Goal: Task Accomplishment & Management: Use online tool/utility

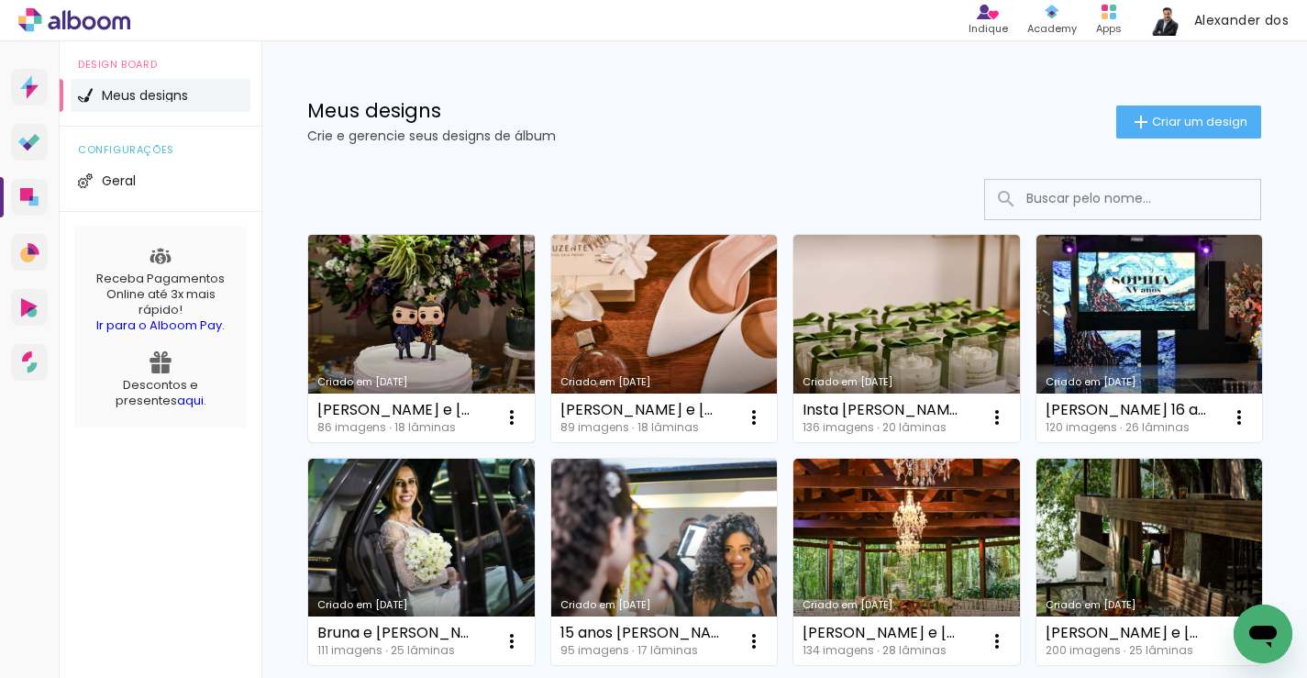
click at [450, 293] on link "Criado em [DATE]" at bounding box center [421, 338] width 227 height 207
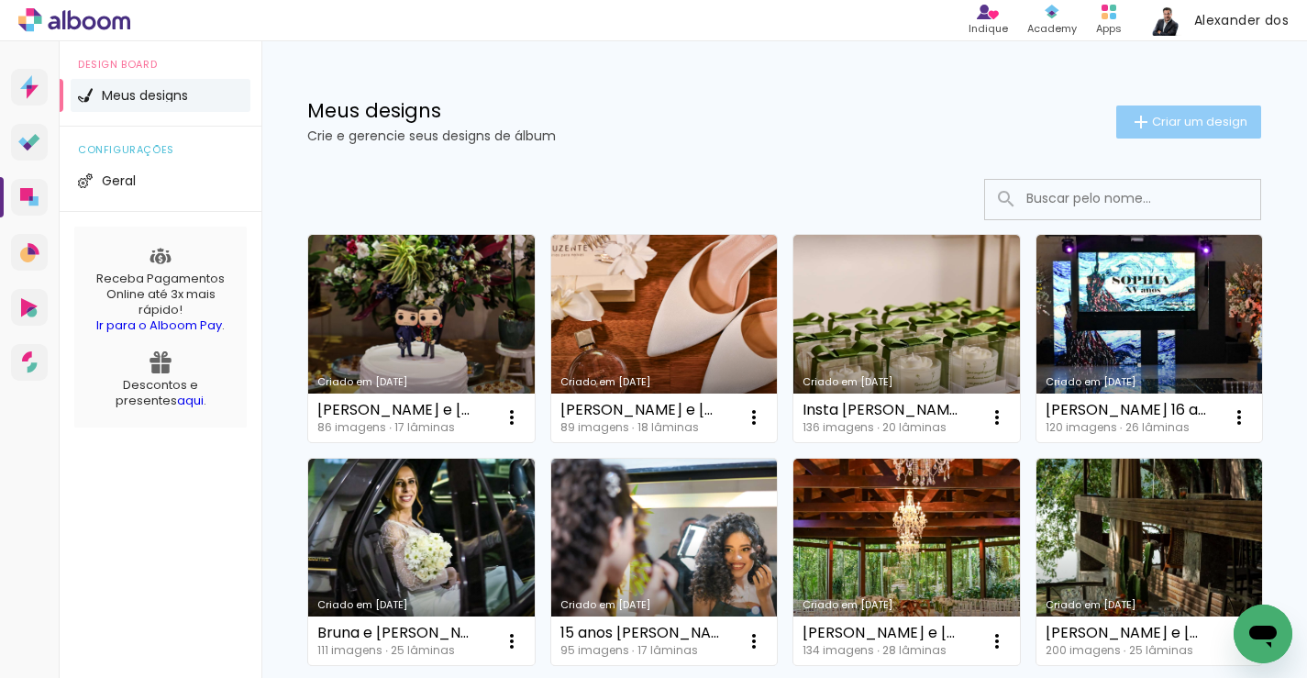
click at [1164, 116] on span "Criar um design" at bounding box center [1199, 122] width 95 height 12
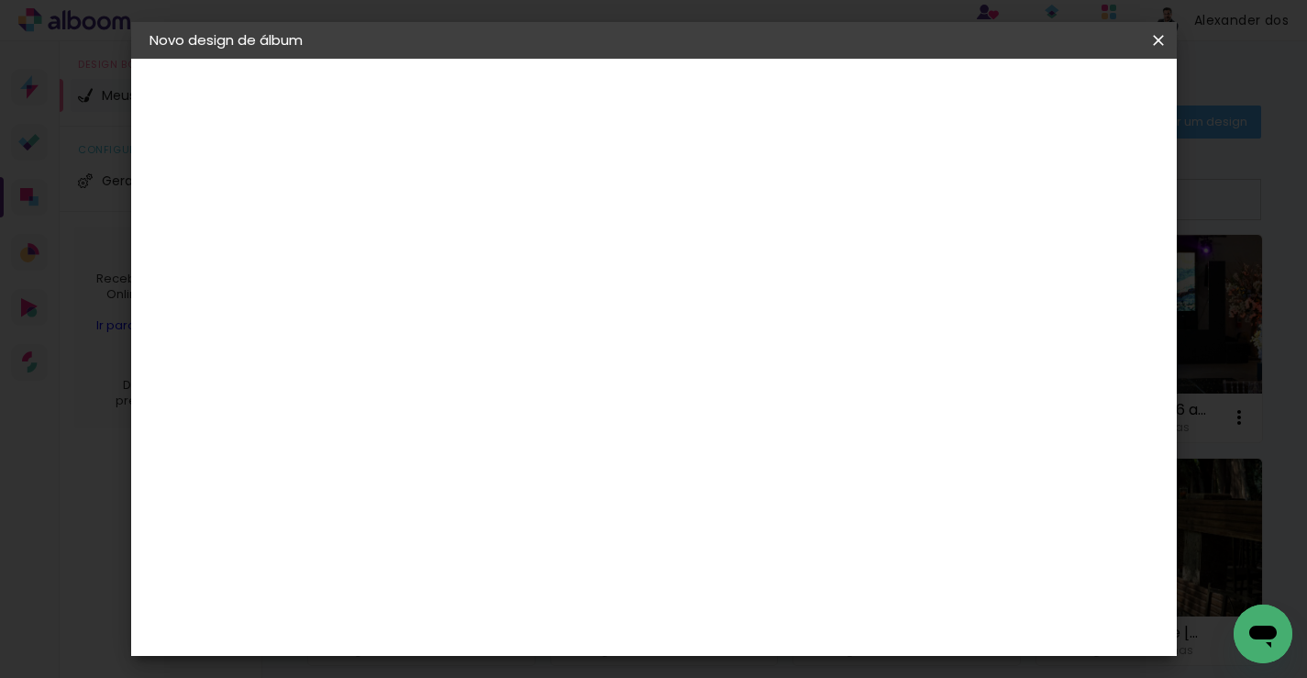
click at [449, 260] on input at bounding box center [449, 246] width 0 height 28
type input "[PERSON_NAME] e [PERSON_NAME]"
click at [0, 0] on slot "Avançar" at bounding box center [0, 0] width 0 height 0
click at [0, 0] on slot "Tamanho Livre" at bounding box center [0, 0] width 0 height 0
click at [792, 85] on paper-button "Avançar" at bounding box center [747, 97] width 90 height 31
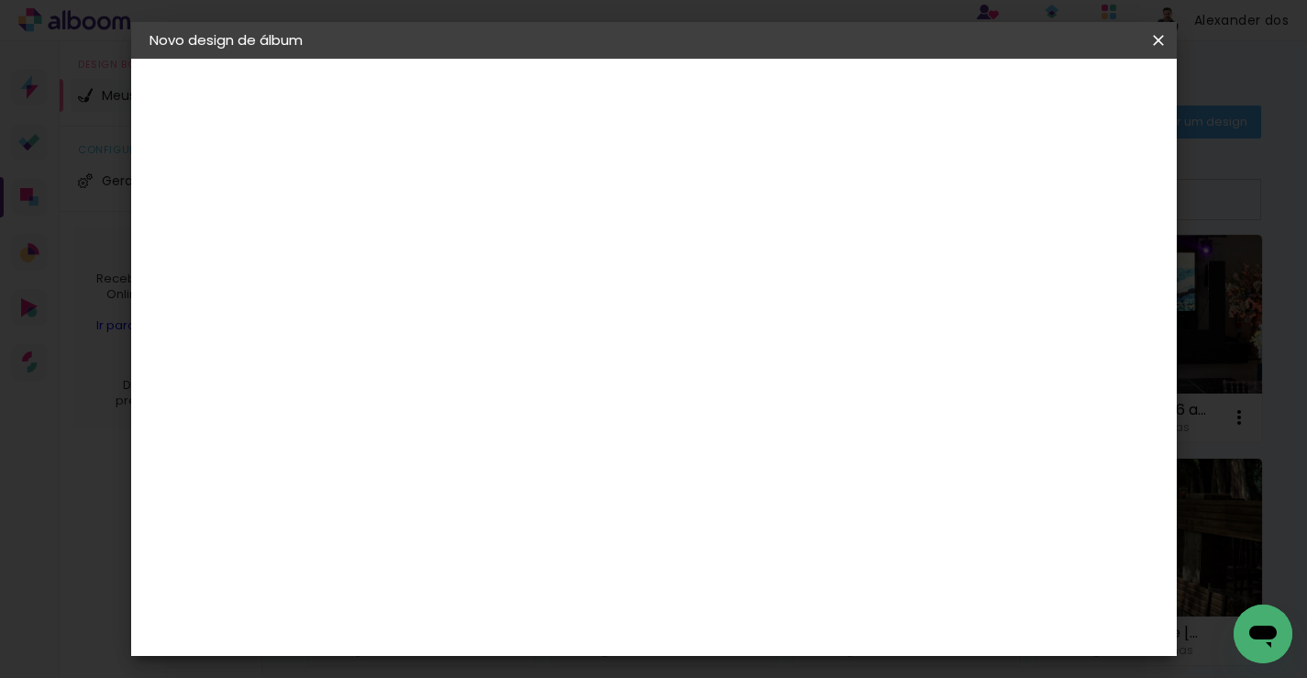
click at [401, 484] on input "30" at bounding box center [392, 488] width 48 height 28
type input "25"
type paper-input "25"
type input "4"
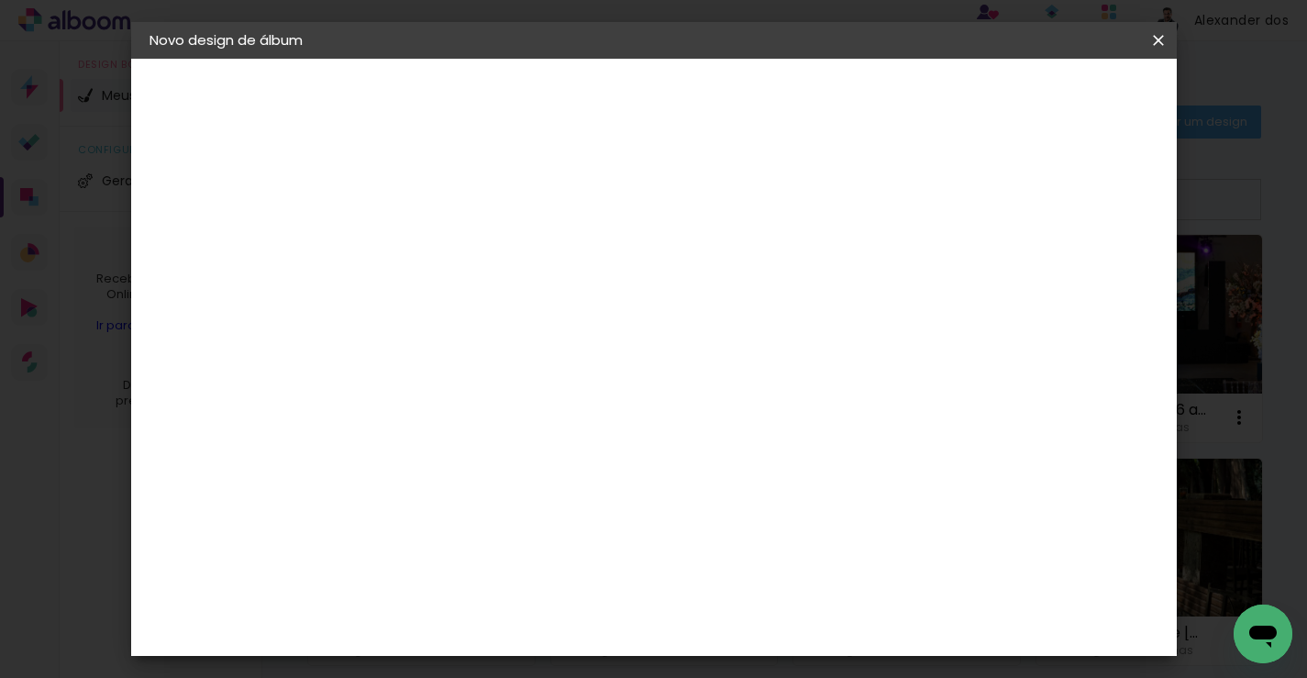
type paper-input "4"
click at [1089, 283] on input "4" at bounding box center [1079, 277] width 33 height 28
type input "3"
type paper-input "3"
click at [1089, 283] on input "3" at bounding box center [1081, 277] width 33 height 28
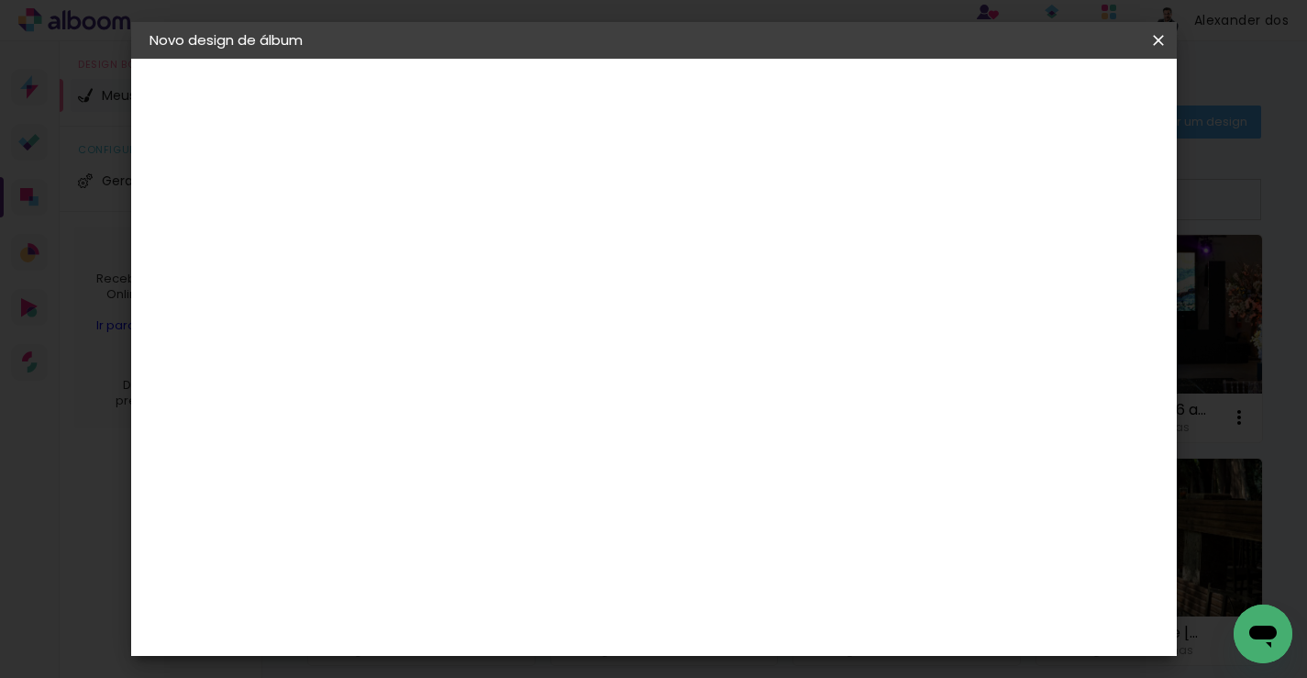
type input "2"
type paper-input "2"
click at [1089, 283] on input "2" at bounding box center [1083, 277] width 33 height 28
type input "1"
type paper-input "1"
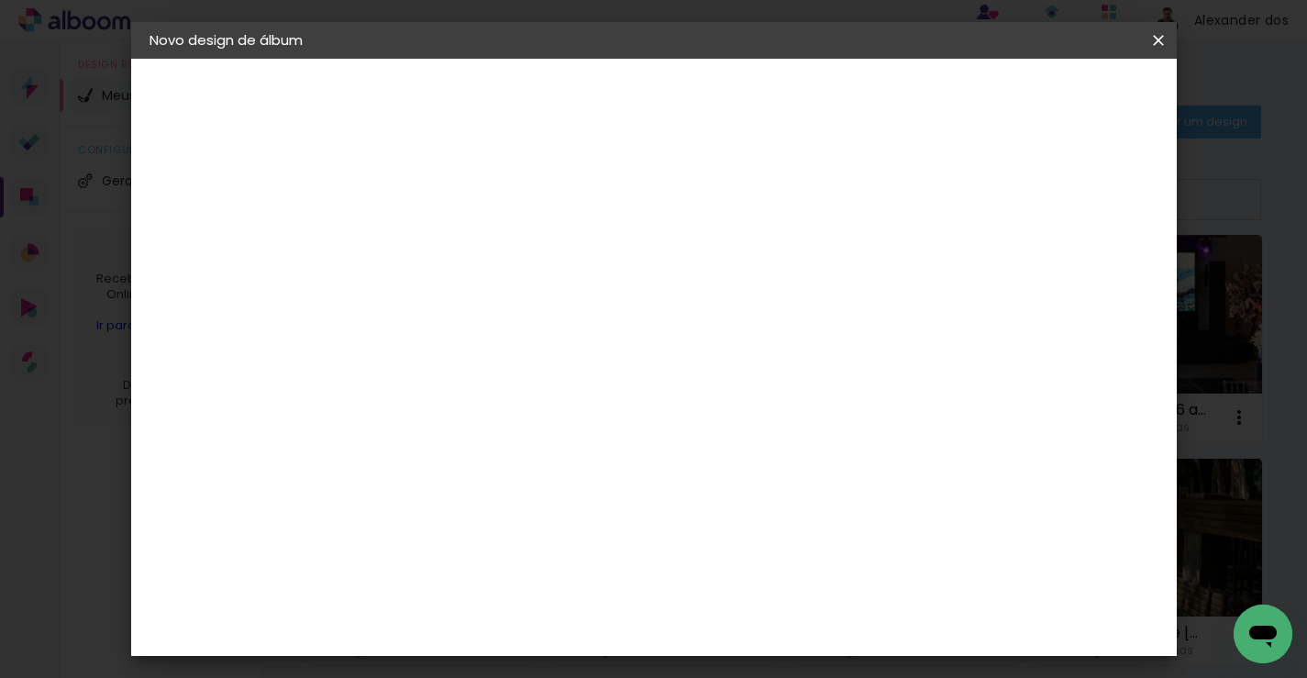
click at [1098, 282] on input "1" at bounding box center [1085, 277] width 33 height 28
click at [1057, 98] on span "Iniciar design" at bounding box center [1015, 97] width 83 height 13
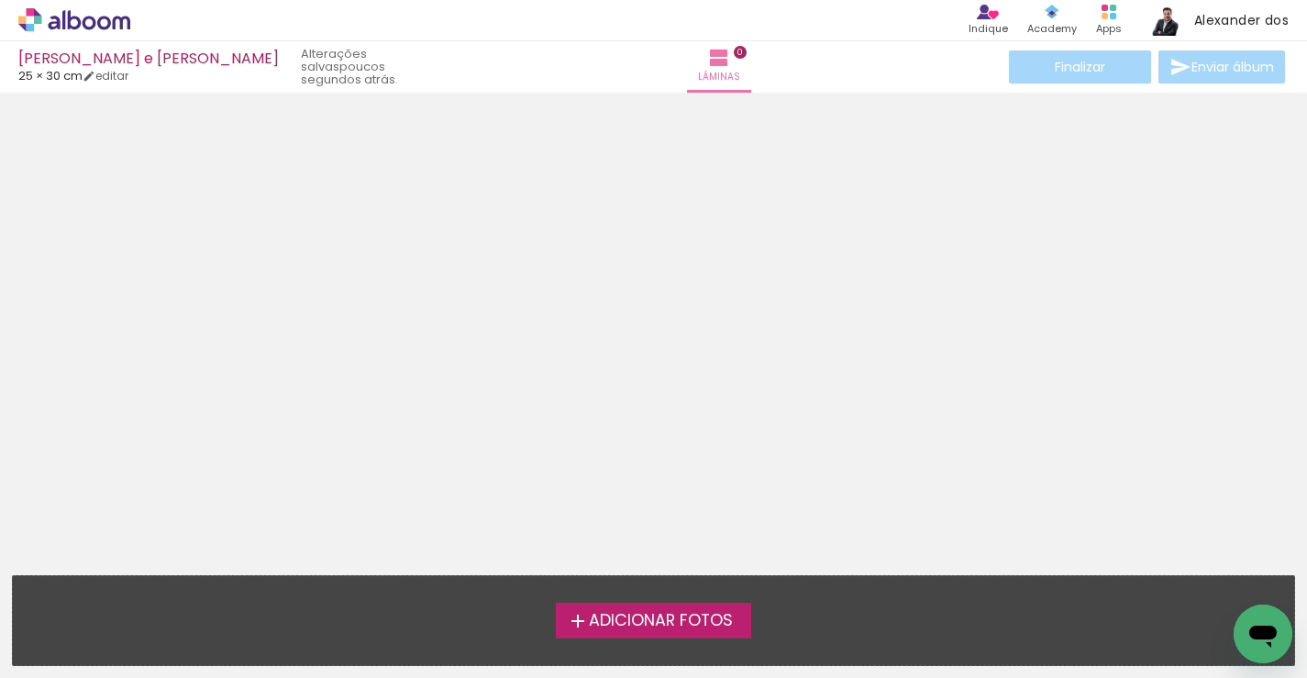
click at [613, 614] on span "Adicionar Fotos" at bounding box center [661, 621] width 144 height 17
click at [0, 0] on input "file" at bounding box center [0, 0] width 0 height 0
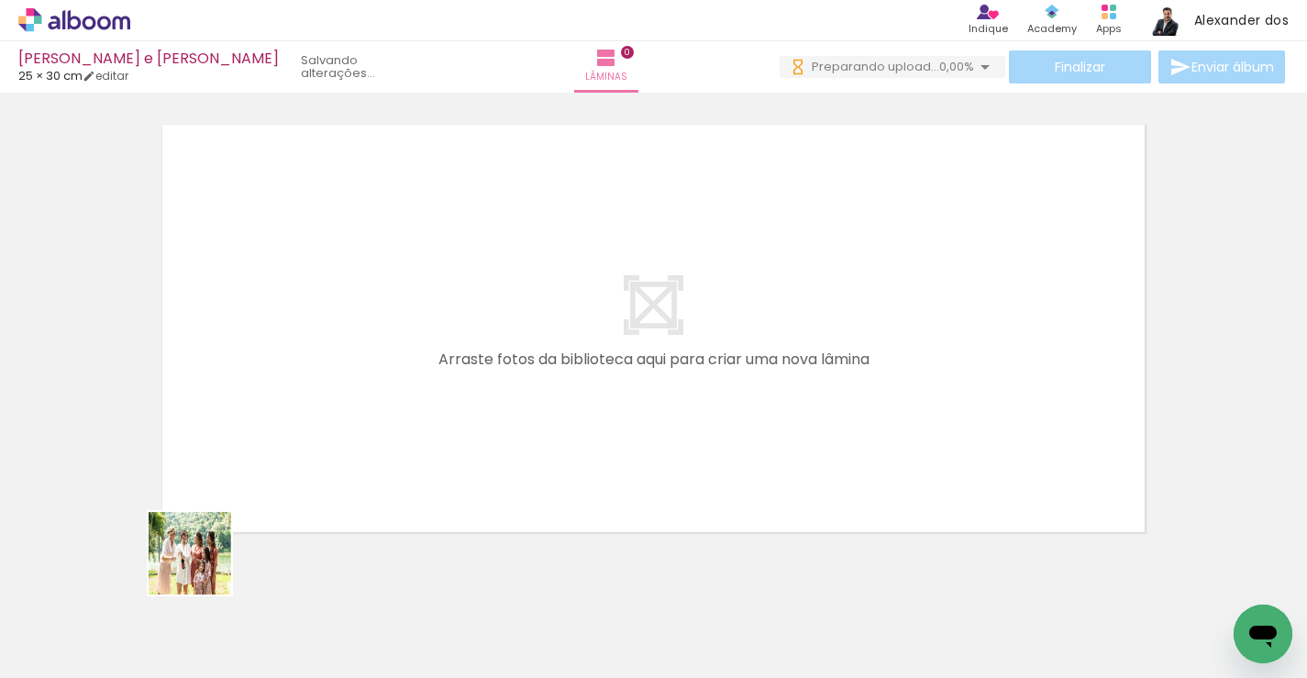
drag, startPoint x: 193, startPoint y: 599, endPoint x: 344, endPoint y: 374, distance: 270.9
click at [344, 374] on quentale-workspace at bounding box center [653, 339] width 1307 height 678
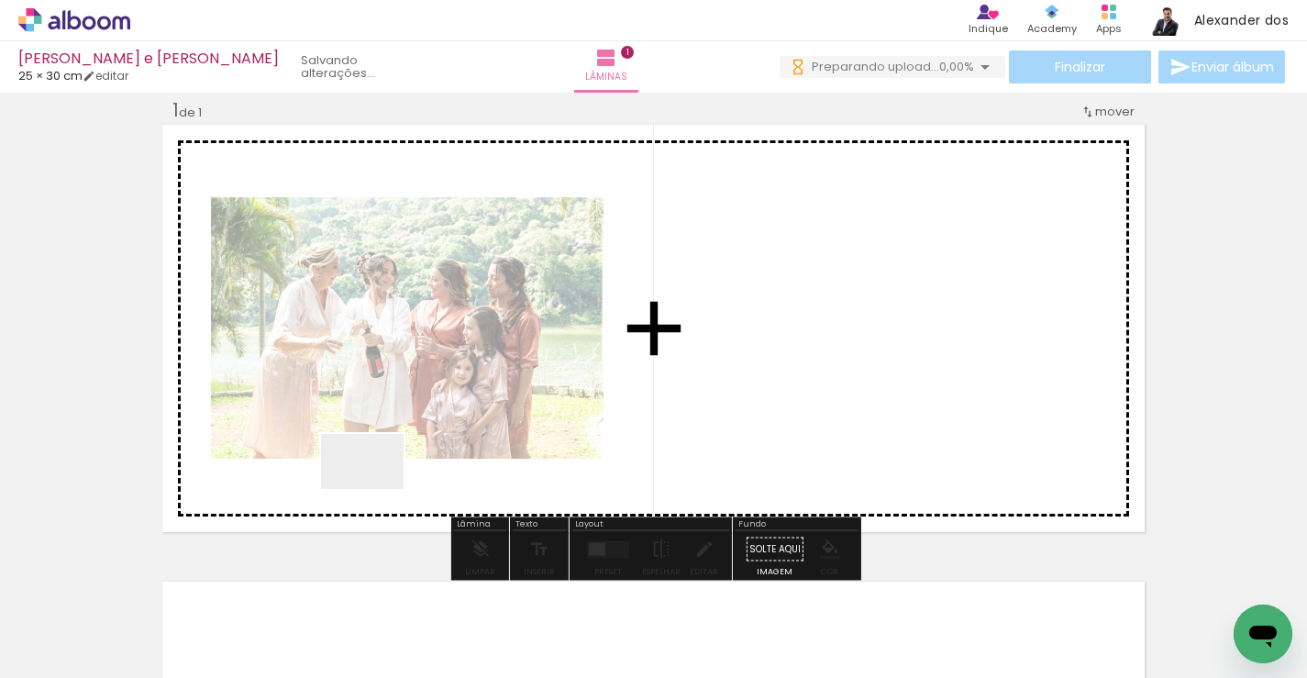
drag, startPoint x: 291, startPoint y: 612, endPoint x: 428, endPoint y: 424, distance: 232.9
click at [428, 424] on quentale-workspace at bounding box center [653, 339] width 1307 height 678
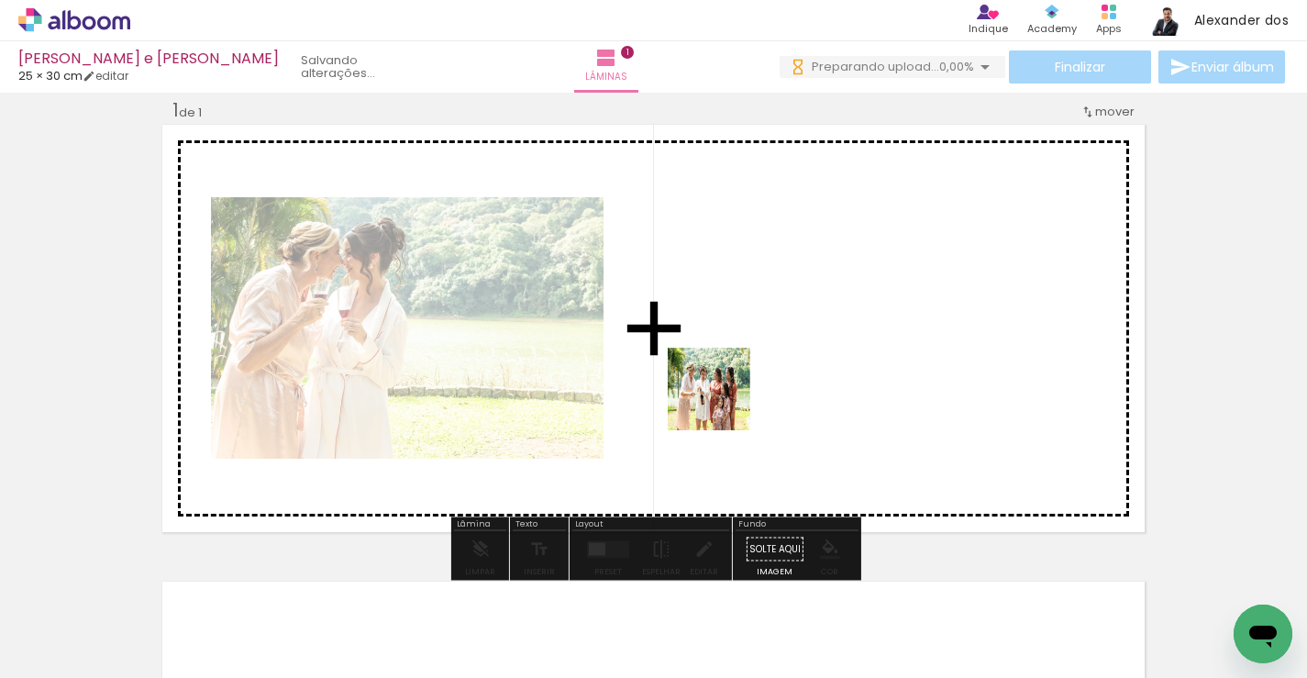
drag, startPoint x: 200, startPoint y: 613, endPoint x: 745, endPoint y: 398, distance: 585.8
click at [745, 398] on quentale-workspace at bounding box center [653, 339] width 1307 height 678
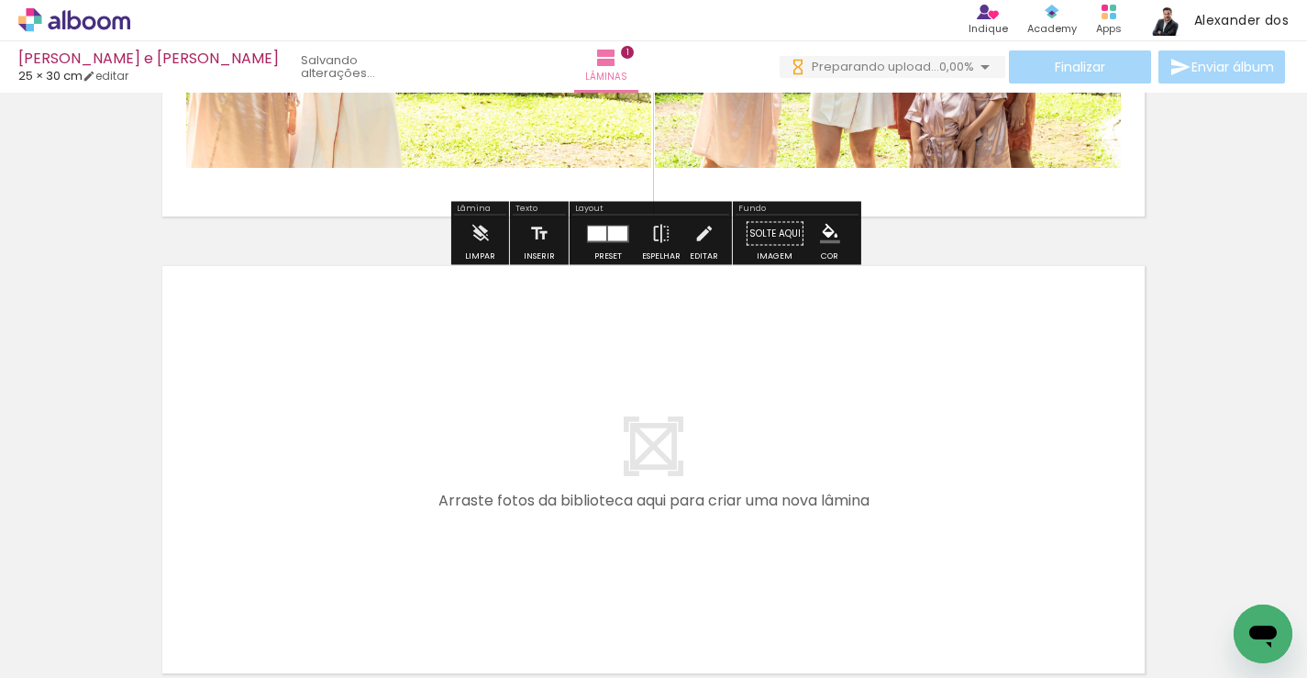
scroll to position [383, 0]
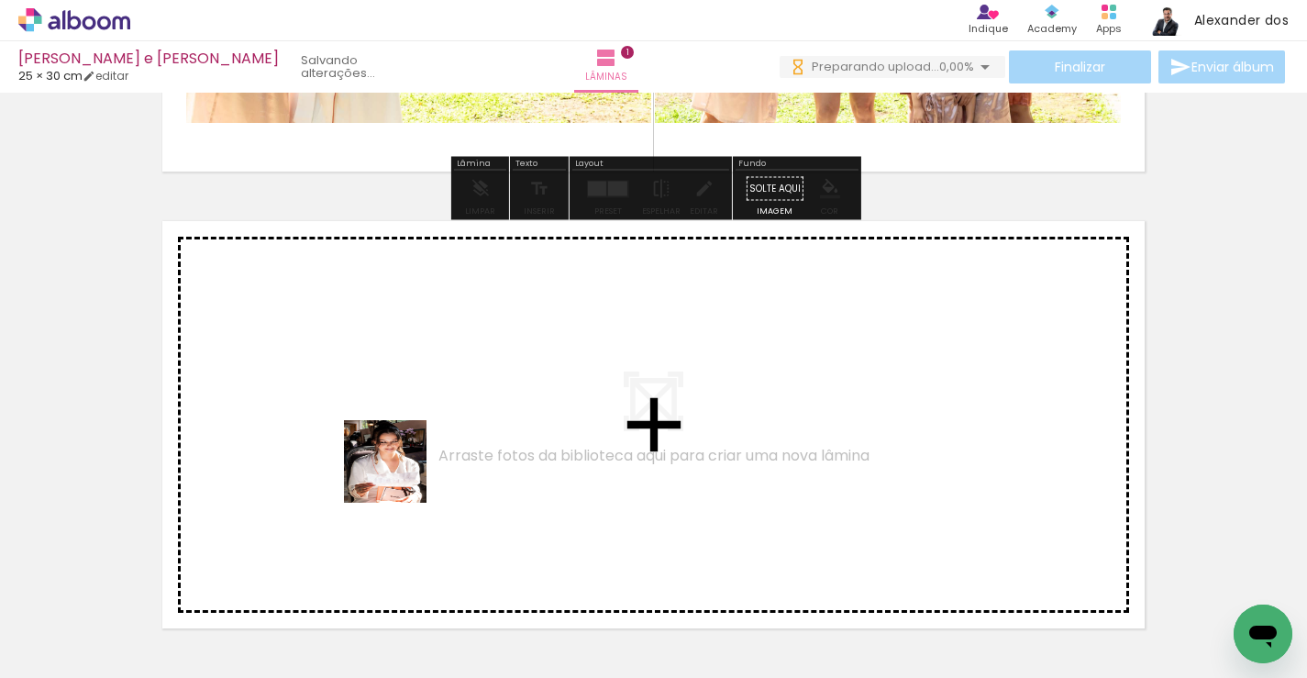
drag, startPoint x: 399, startPoint y: 618, endPoint x: 399, endPoint y: 432, distance: 186.2
click at [399, 432] on quentale-workspace at bounding box center [653, 339] width 1307 height 678
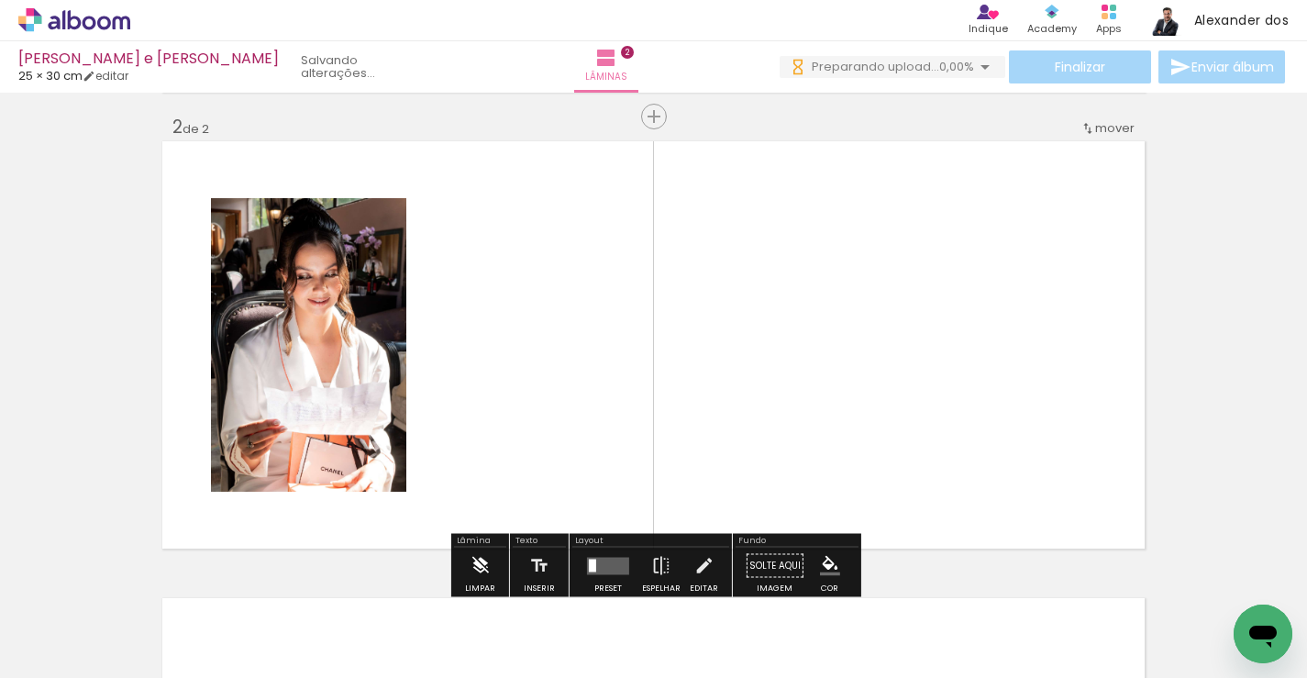
scroll to position [480, 0]
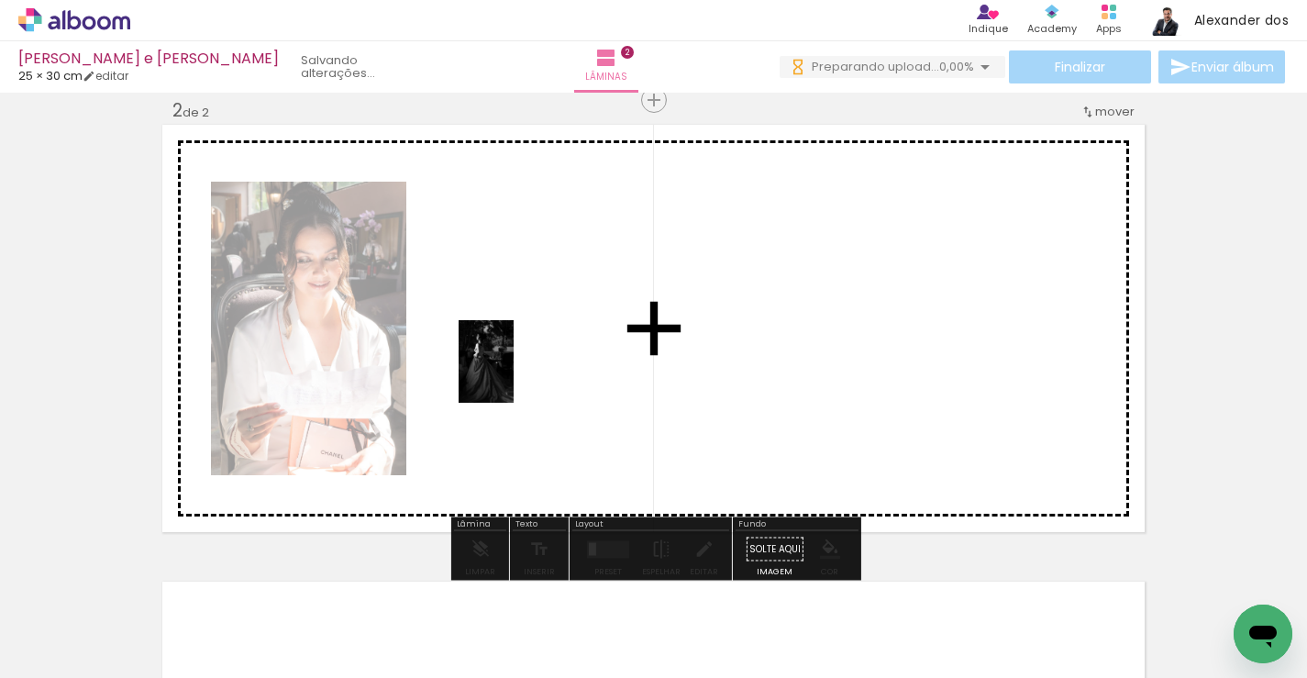
drag, startPoint x: 497, startPoint y: 619, endPoint x: 514, endPoint y: 375, distance: 244.5
click at [514, 375] on quentale-workspace at bounding box center [653, 339] width 1307 height 678
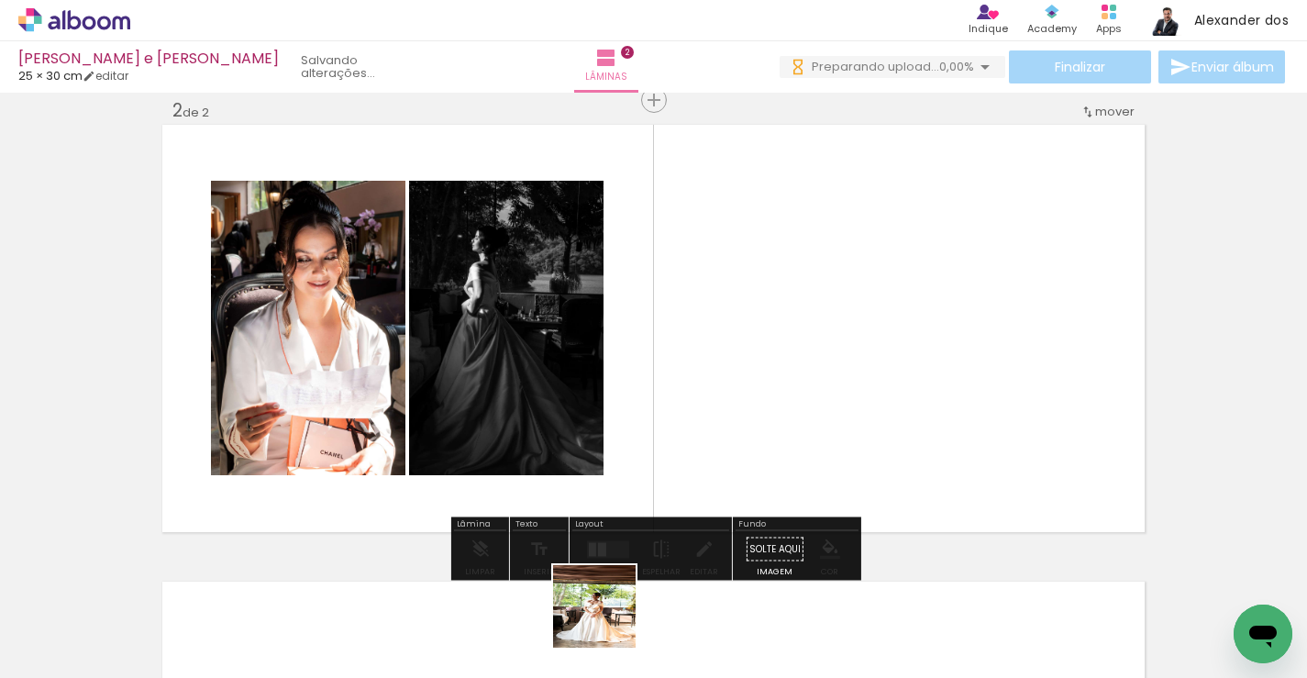
drag, startPoint x: 607, startPoint y: 624, endPoint x: 701, endPoint y: 414, distance: 229.9
click at [701, 414] on quentale-workspace at bounding box center [653, 339] width 1307 height 678
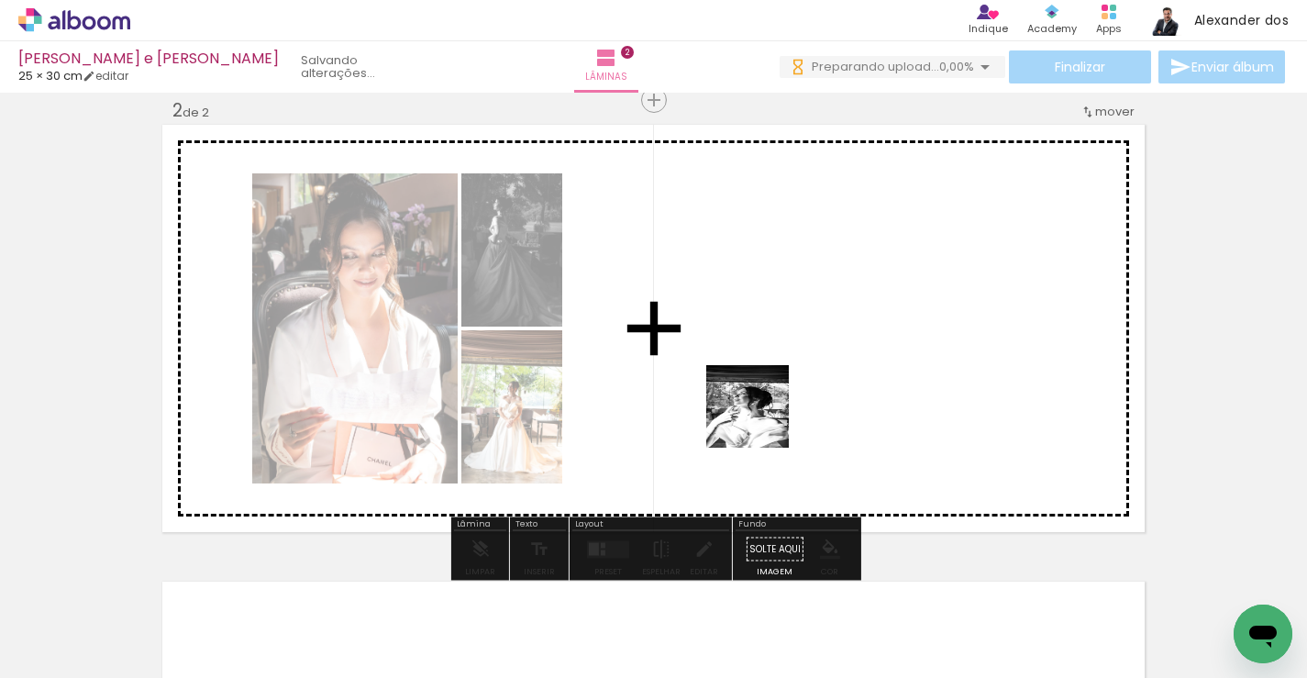
drag, startPoint x: 718, startPoint y: 617, endPoint x: 768, endPoint y: 385, distance: 237.4
click at [768, 385] on quentale-workspace at bounding box center [653, 339] width 1307 height 678
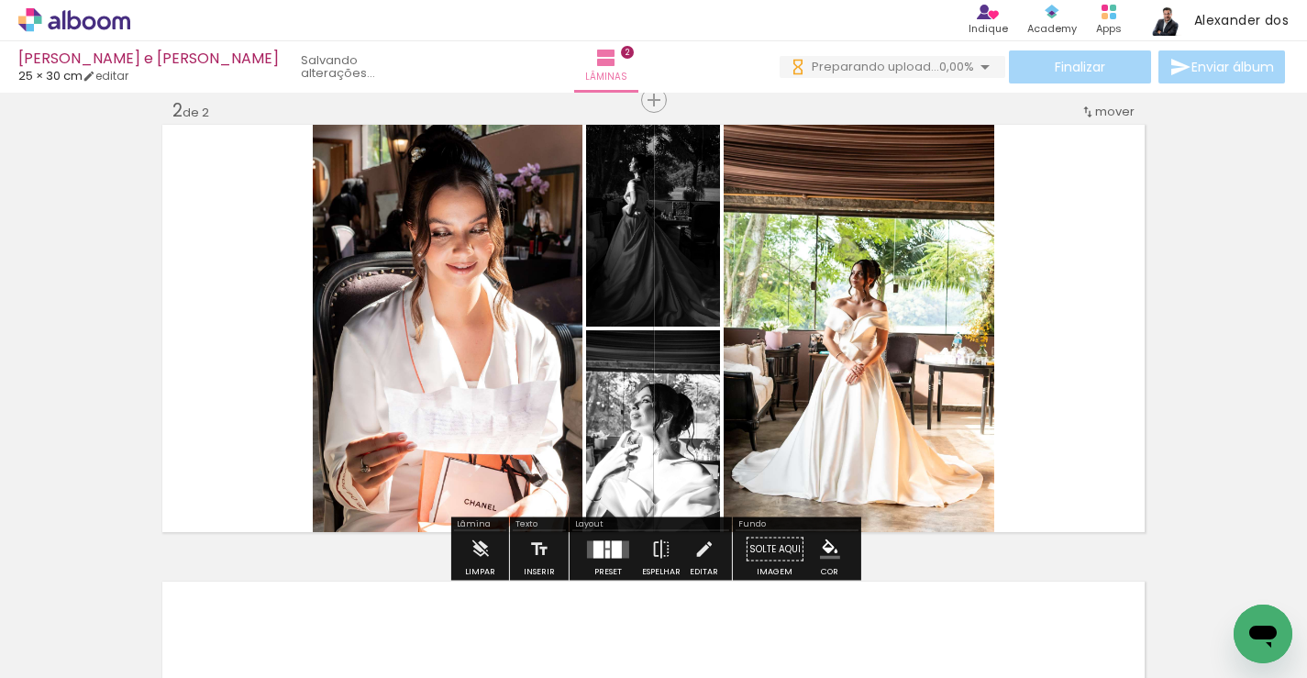
click at [612, 547] on div at bounding box center [617, 548] width 10 height 17
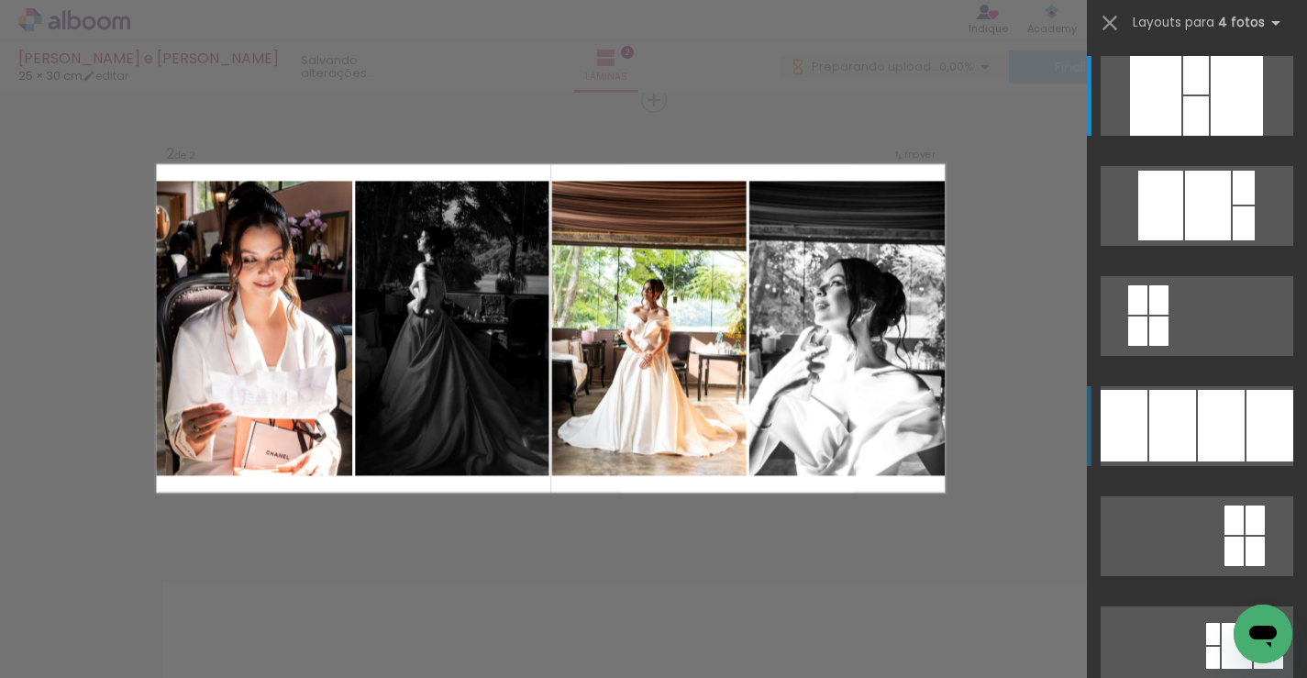
click at [1171, 430] on div at bounding box center [1172, 426] width 47 height 72
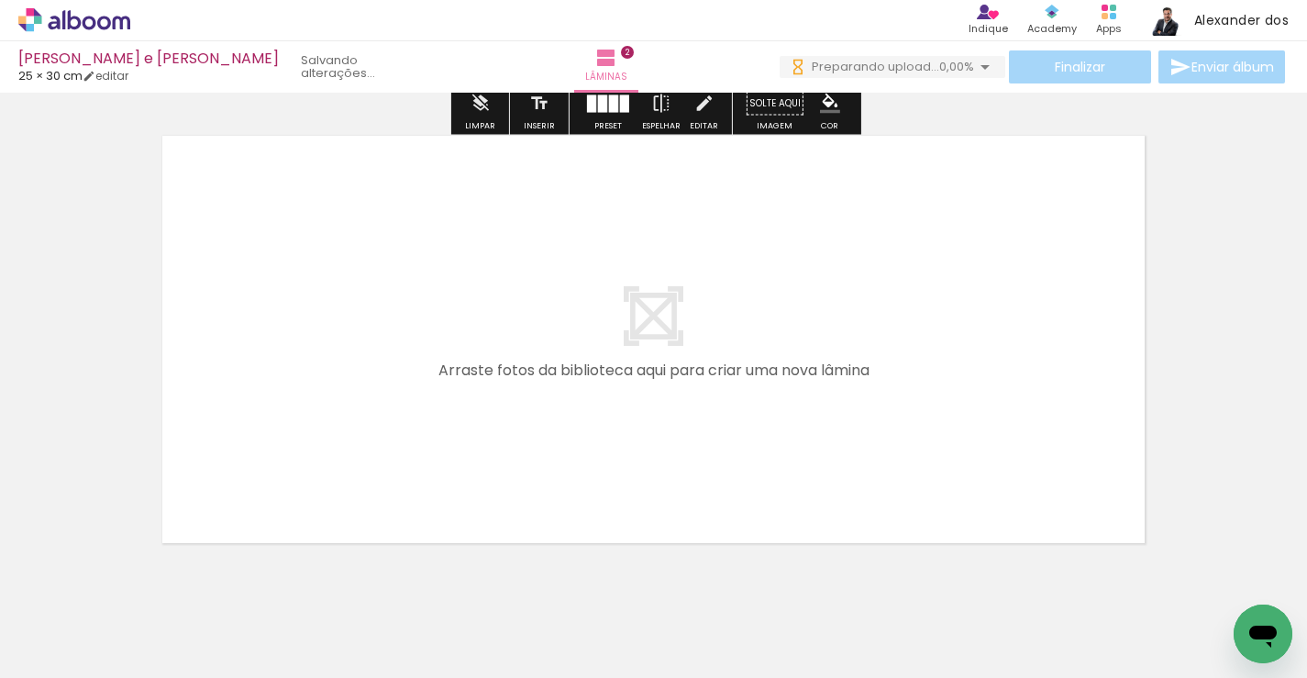
scroll to position [956, 0]
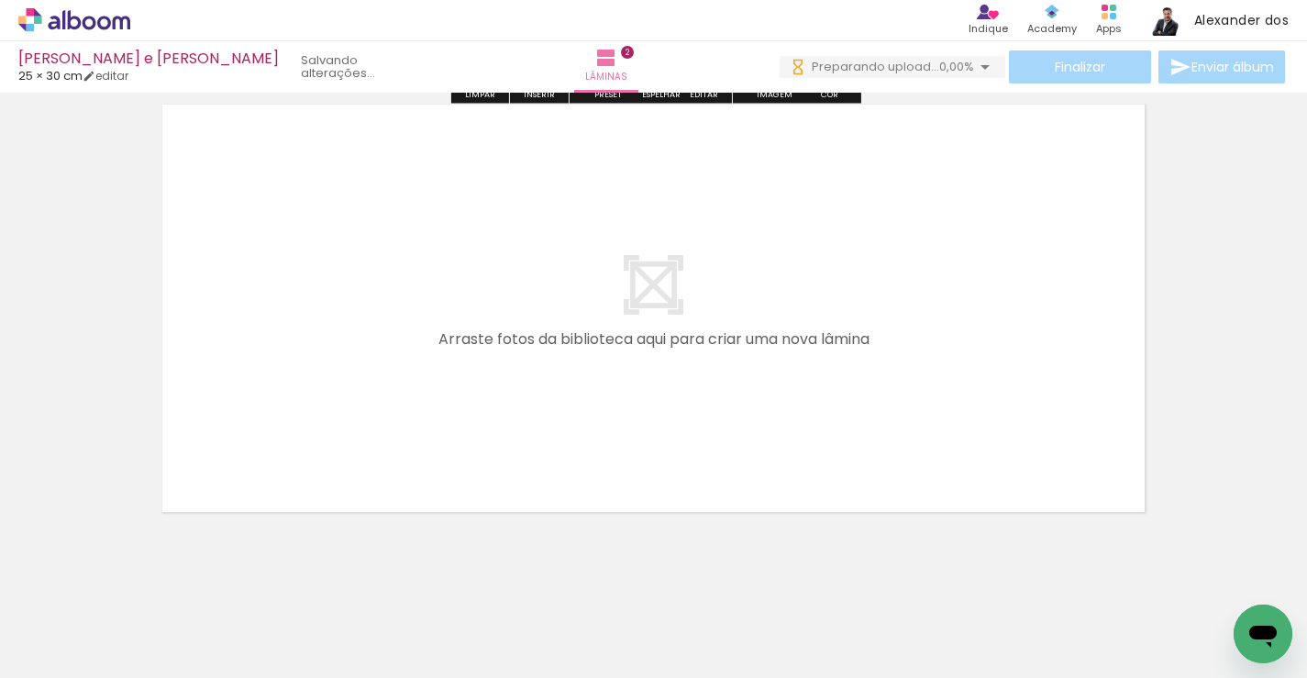
drag, startPoint x: 804, startPoint y: 610, endPoint x: 754, endPoint y: 341, distance: 273.4
click at [754, 341] on quentale-workspace at bounding box center [653, 339] width 1307 height 678
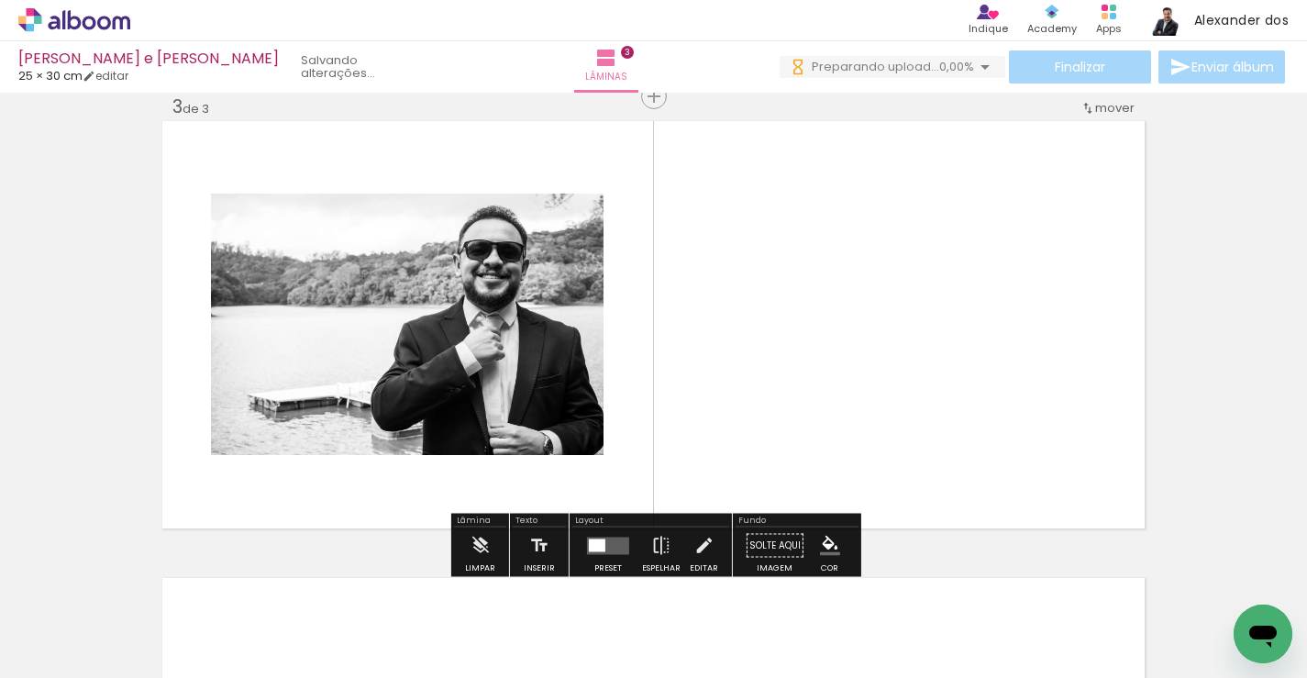
scroll to position [936, 0]
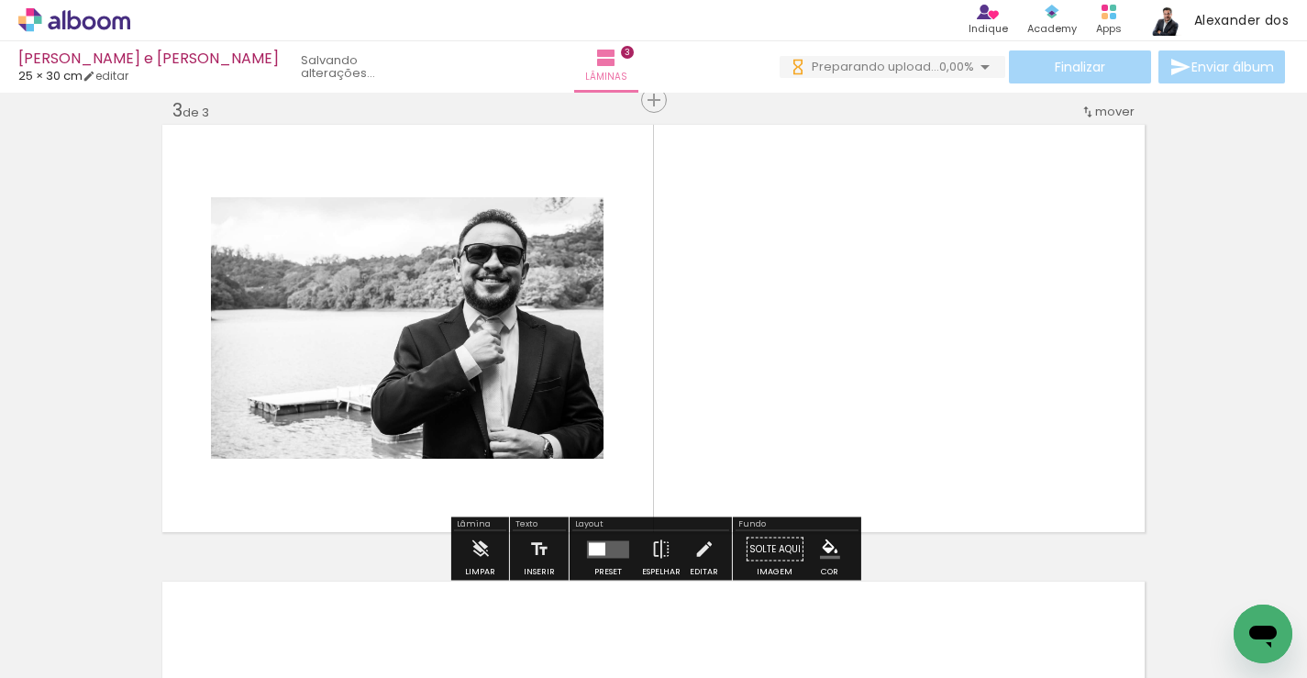
drag, startPoint x: 890, startPoint y: 599, endPoint x: 838, endPoint y: 400, distance: 205.7
click at [838, 400] on quentale-workspace at bounding box center [653, 339] width 1307 height 678
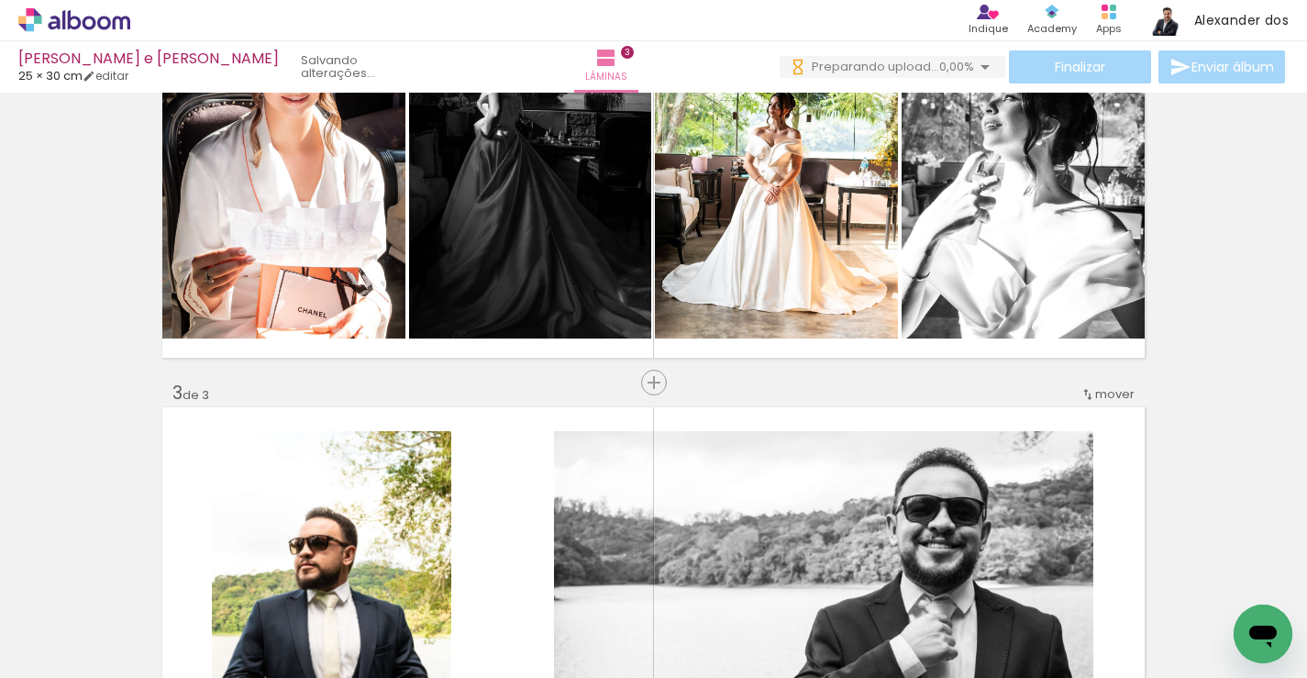
scroll to position [641, 0]
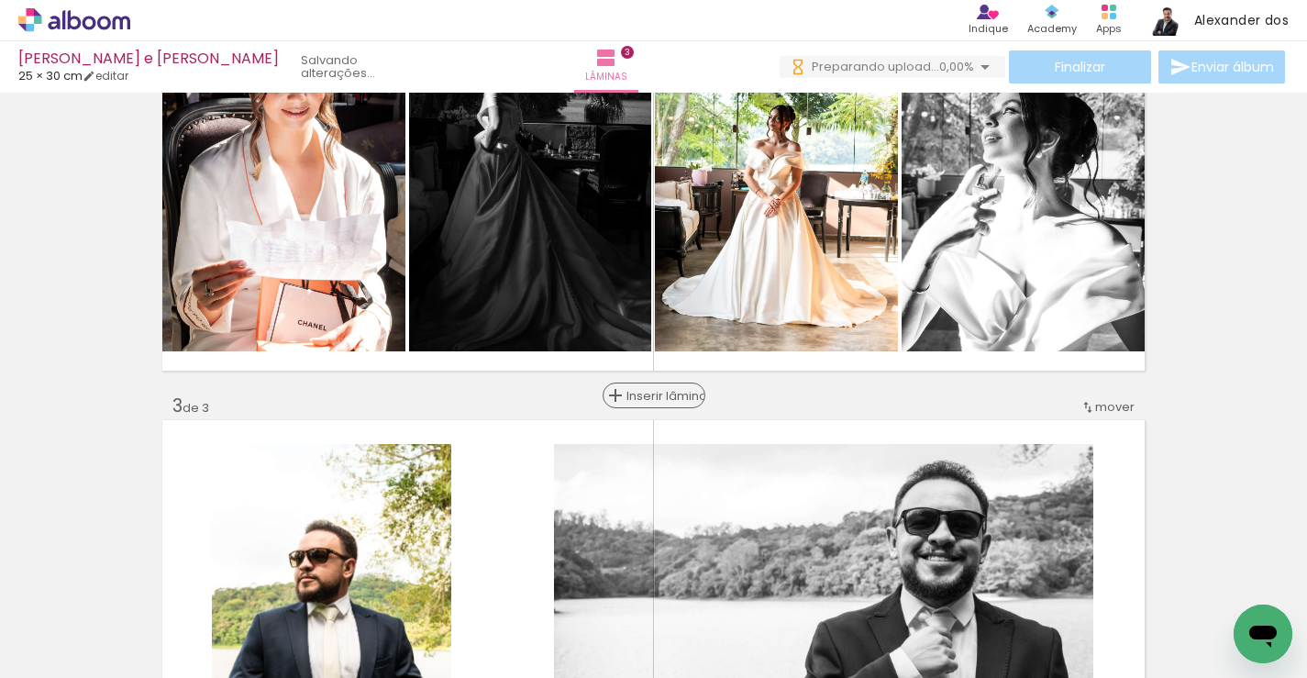
click at [651, 396] on span "Inserir lâmina" at bounding box center [662, 396] width 72 height 12
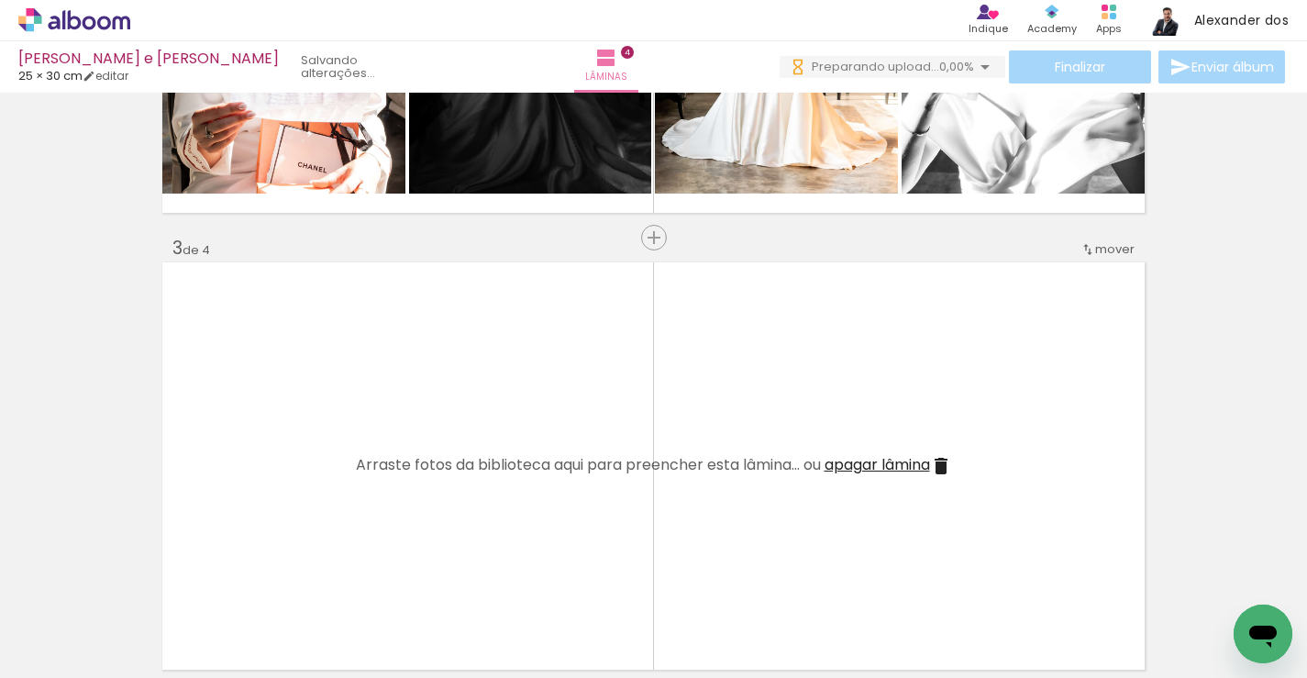
scroll to position [801, 0]
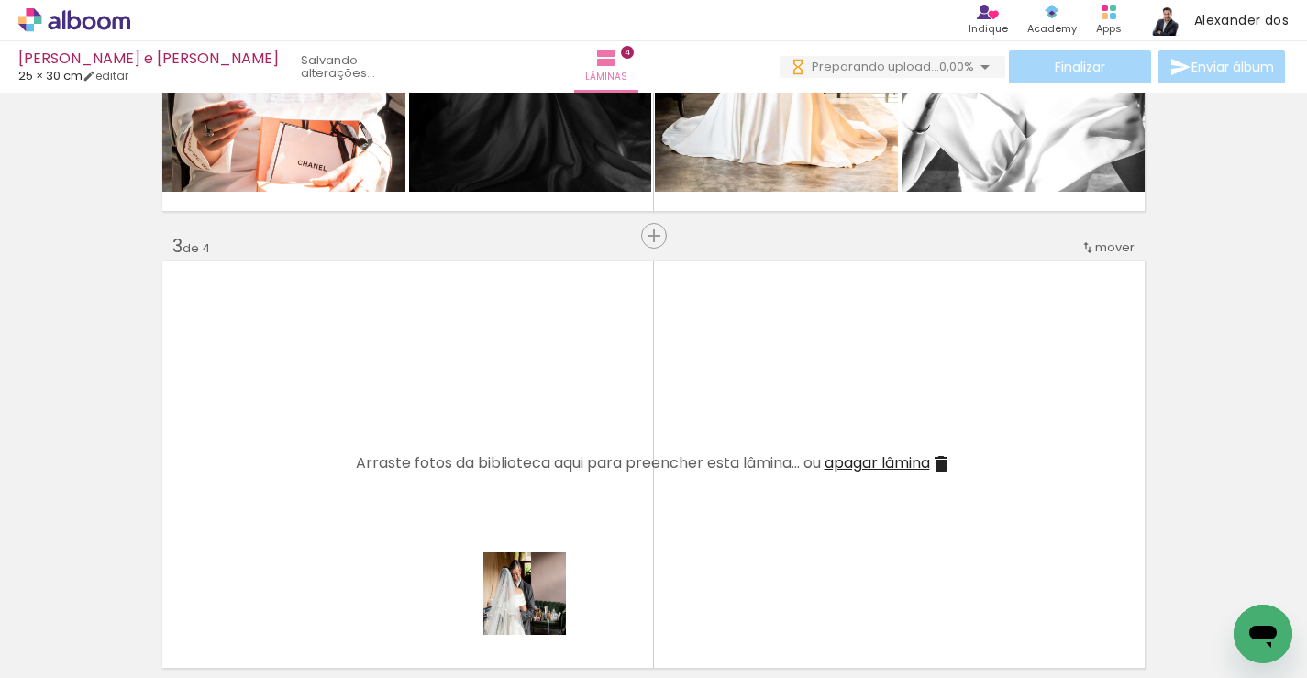
drag, startPoint x: 538, startPoint y: 624, endPoint x: 538, endPoint y: 451, distance: 172.4
click at [538, 451] on quentale-workspace at bounding box center [653, 339] width 1307 height 678
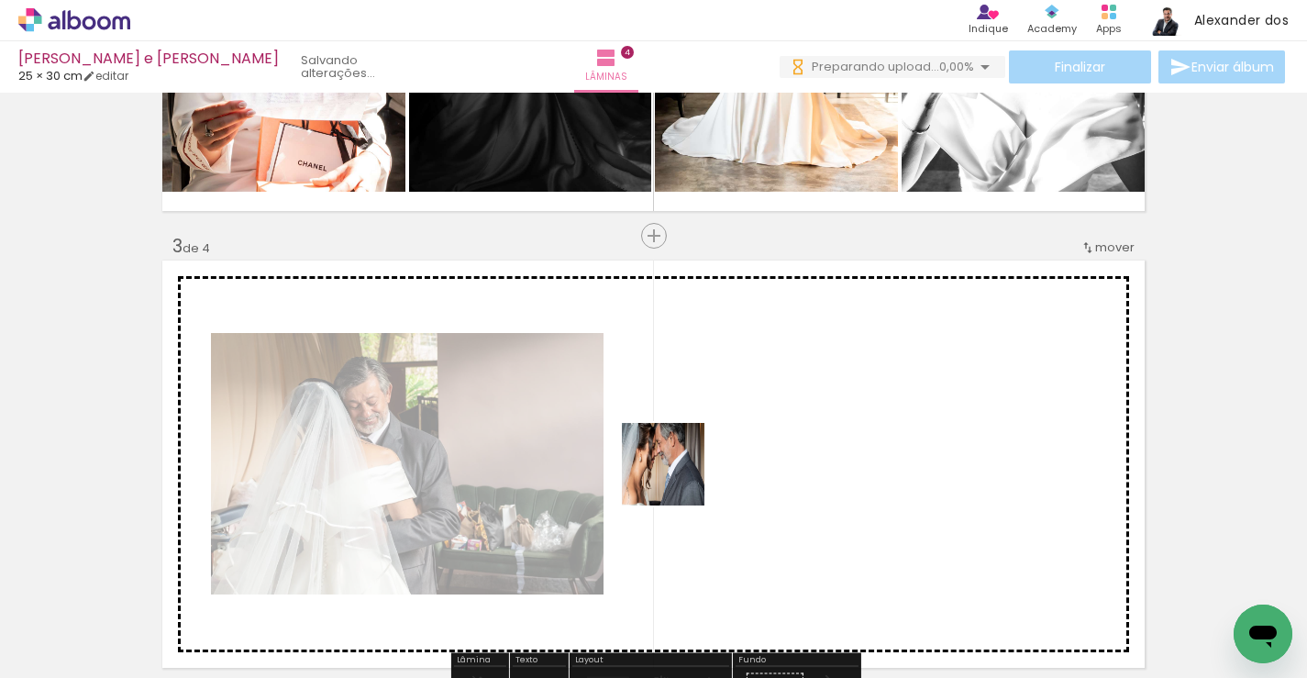
drag, startPoint x: 647, startPoint y: 610, endPoint x: 680, endPoint y: 465, distance: 148.6
click at [680, 465] on quentale-workspace at bounding box center [653, 339] width 1307 height 678
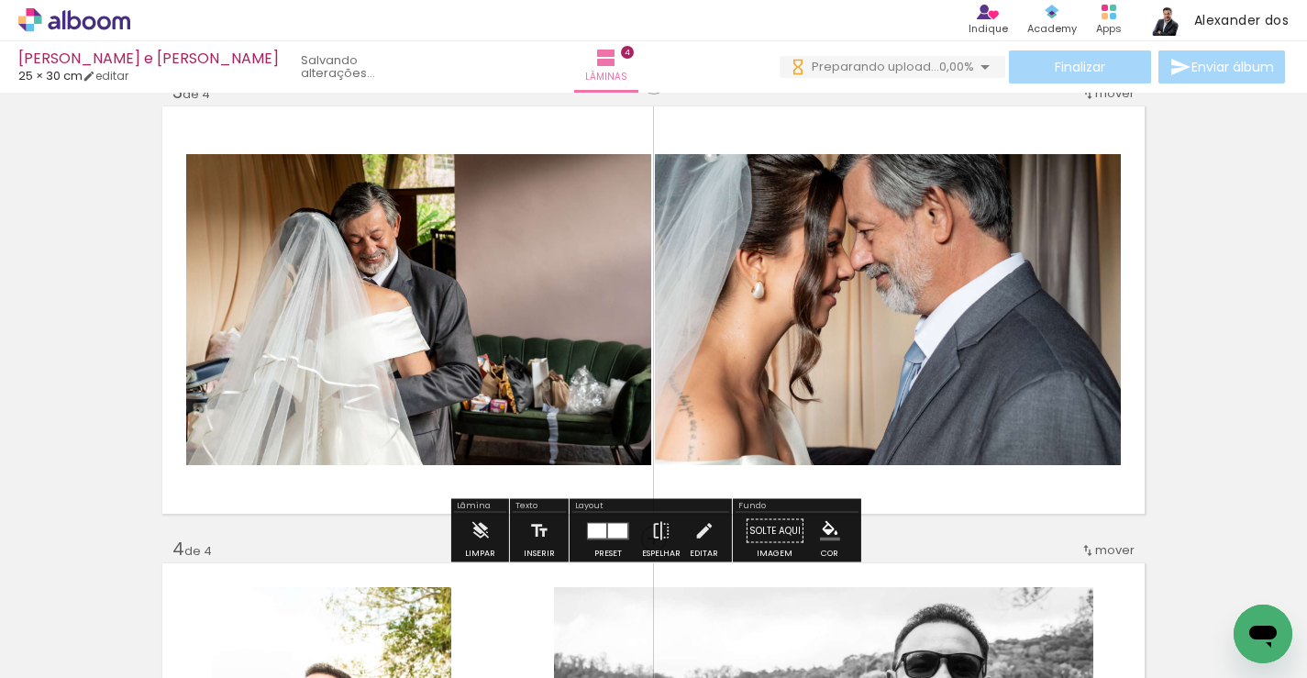
scroll to position [1072, 0]
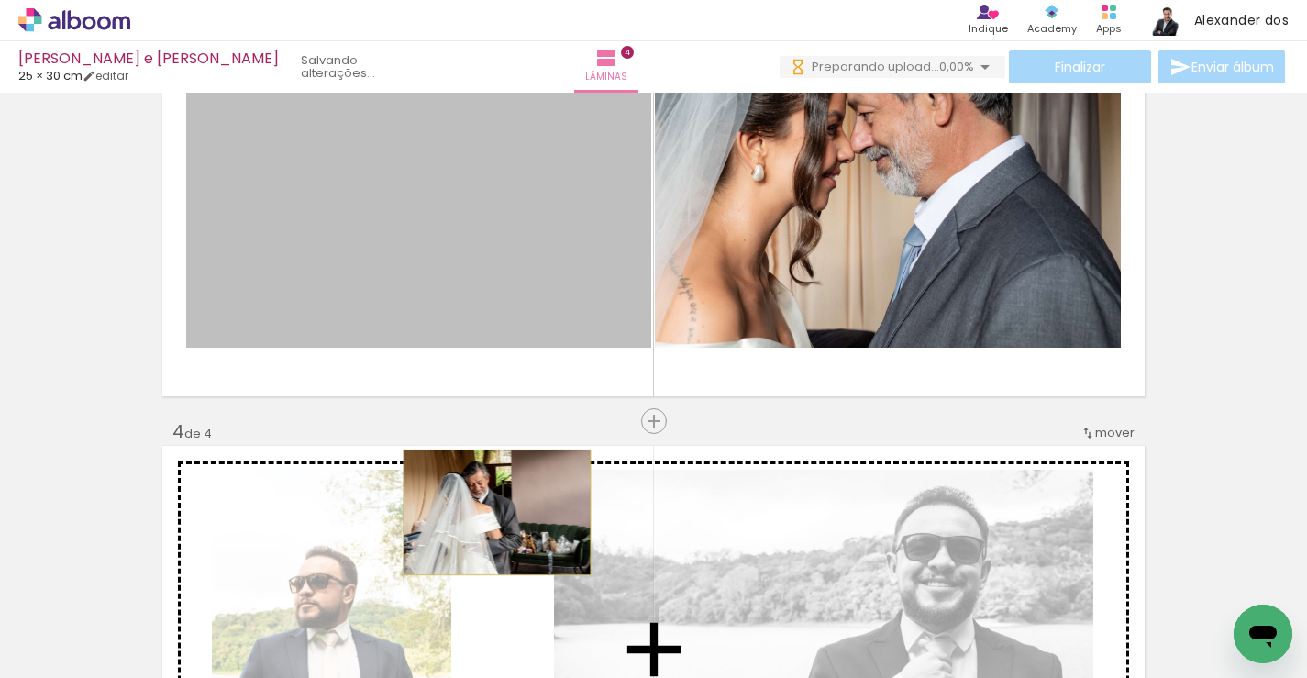
drag, startPoint x: 501, startPoint y: 284, endPoint x: 497, endPoint y: 512, distance: 227.4
click at [497, 512] on div "Inserir lâmina 1 de 4 Inserir lâmina 2 de 4 Inserir lâmina 3 de 4 Inserir lâmin…" at bounding box center [653, 169] width 1307 height 2284
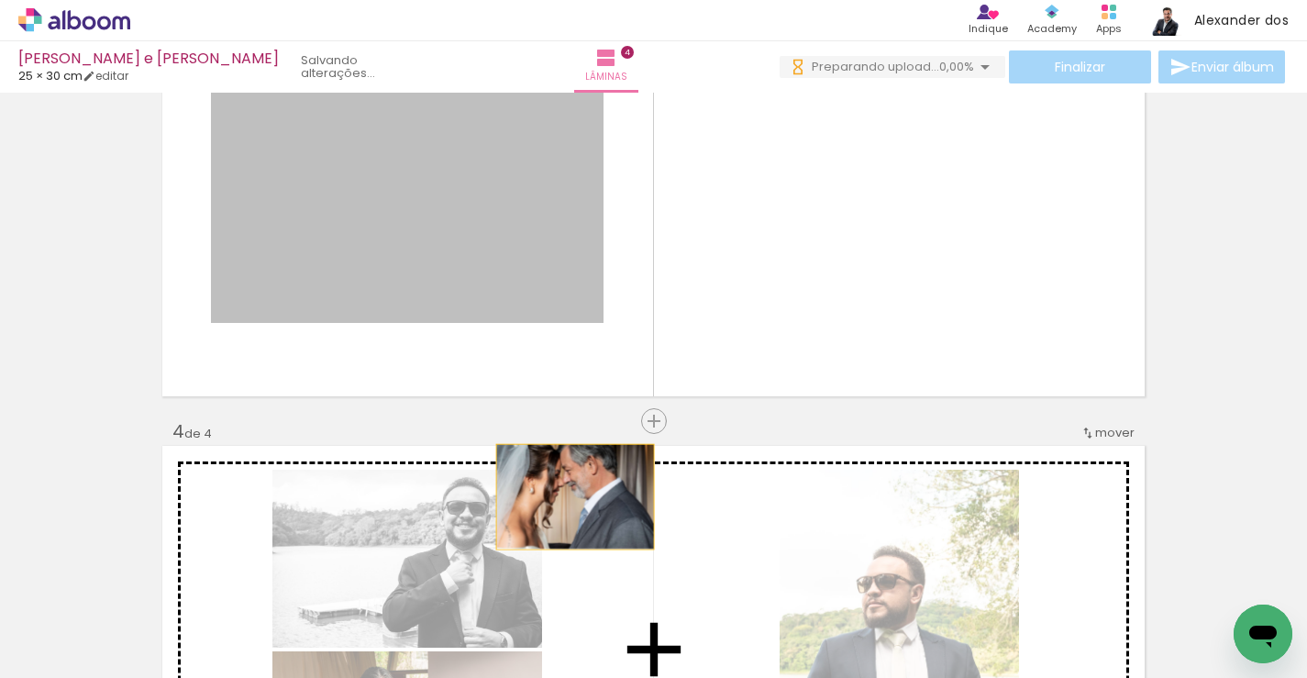
drag, startPoint x: 459, startPoint y: 281, endPoint x: 577, endPoint y: 497, distance: 246.2
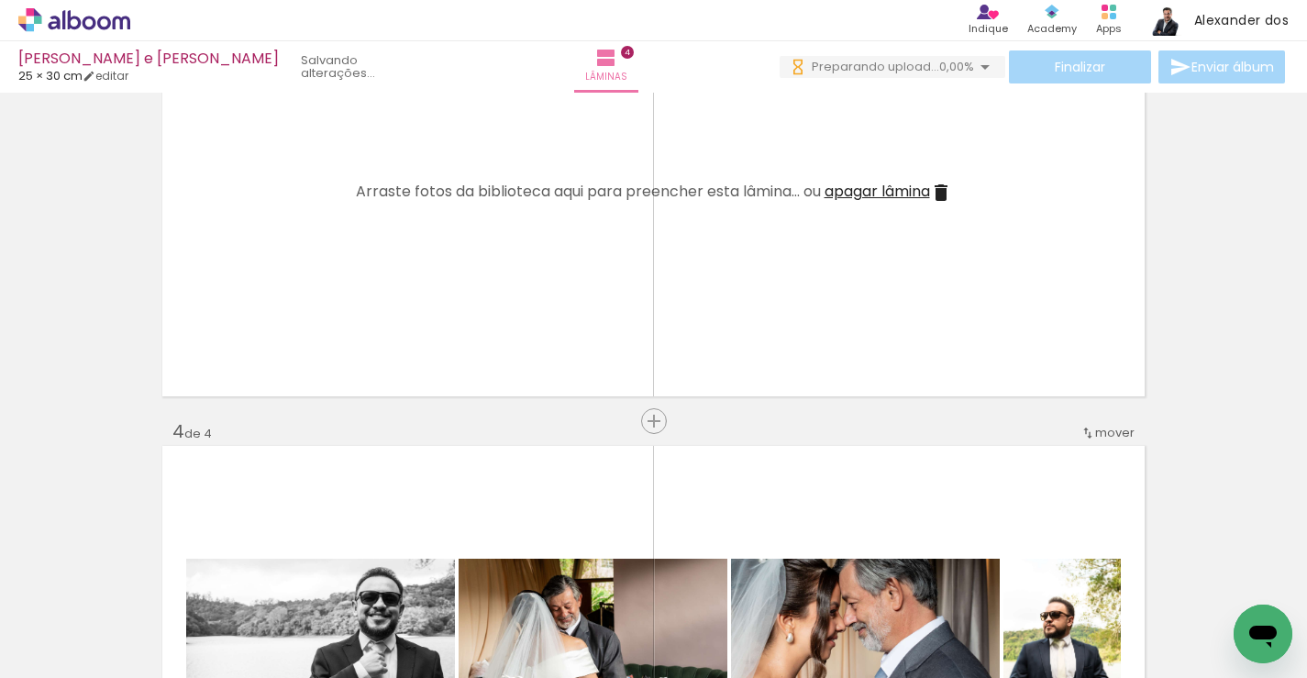
click at [910, 194] on span "apagar lâmina" at bounding box center [876, 191] width 105 height 21
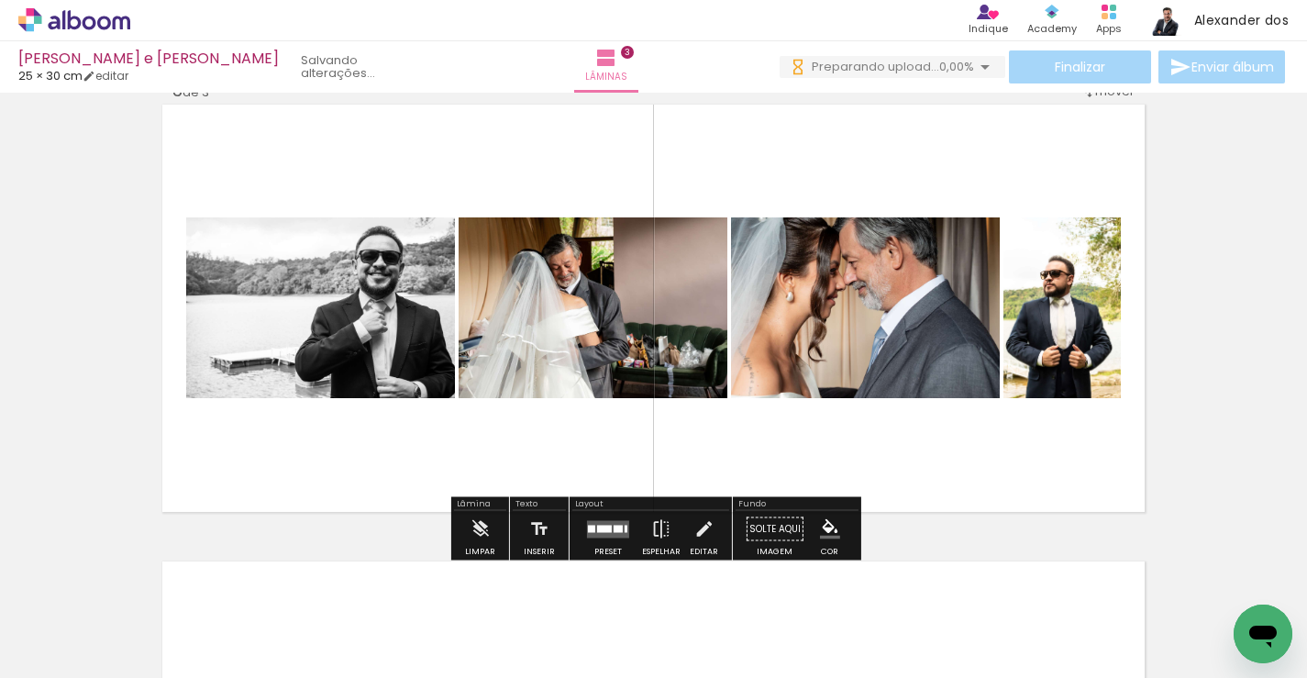
scroll to position [963, 0]
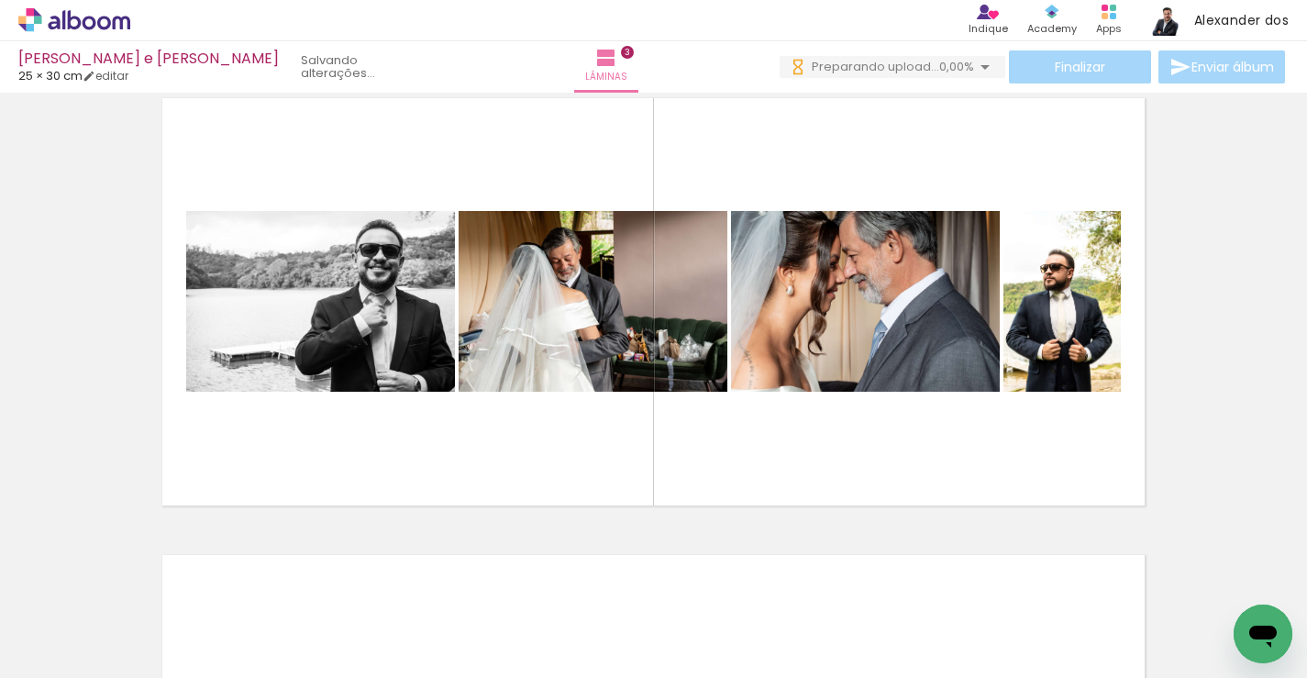
click at [735, 480] on quentale-layouter at bounding box center [653, 301] width 986 height 411
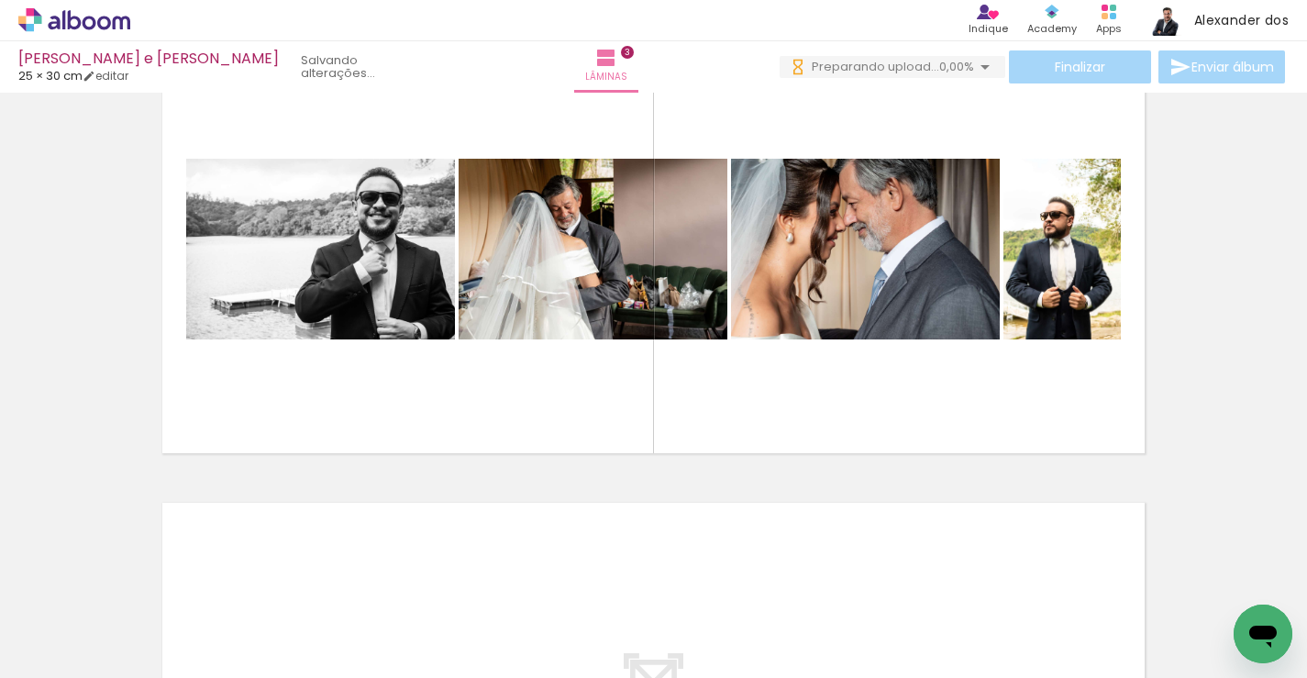
scroll to position [1023, 0]
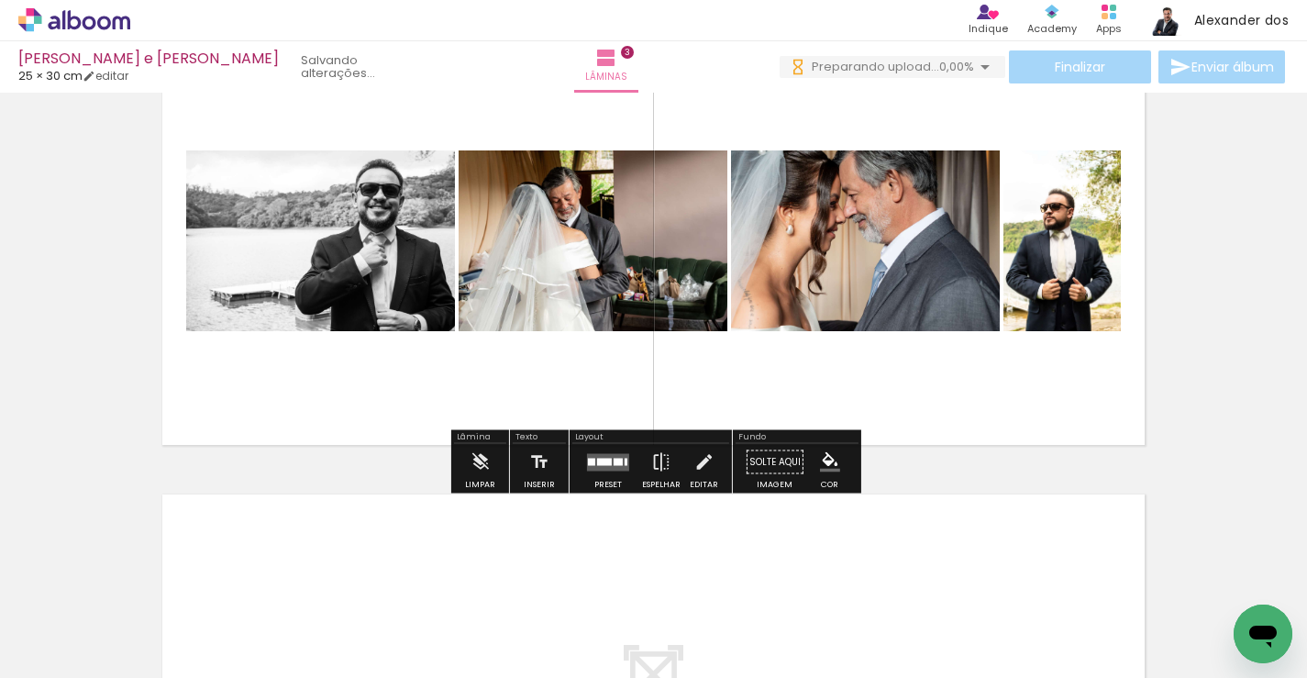
click at [607, 458] on quentale-layouter at bounding box center [608, 461] width 42 height 17
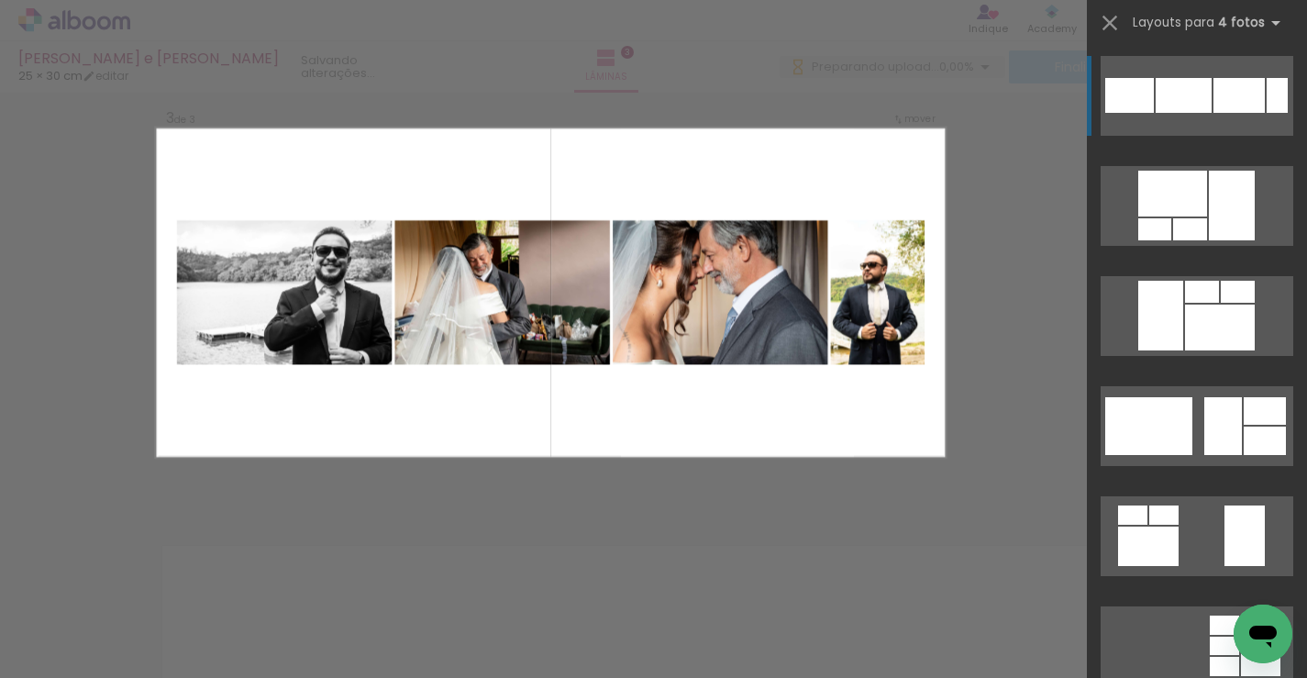
scroll to position [936, 0]
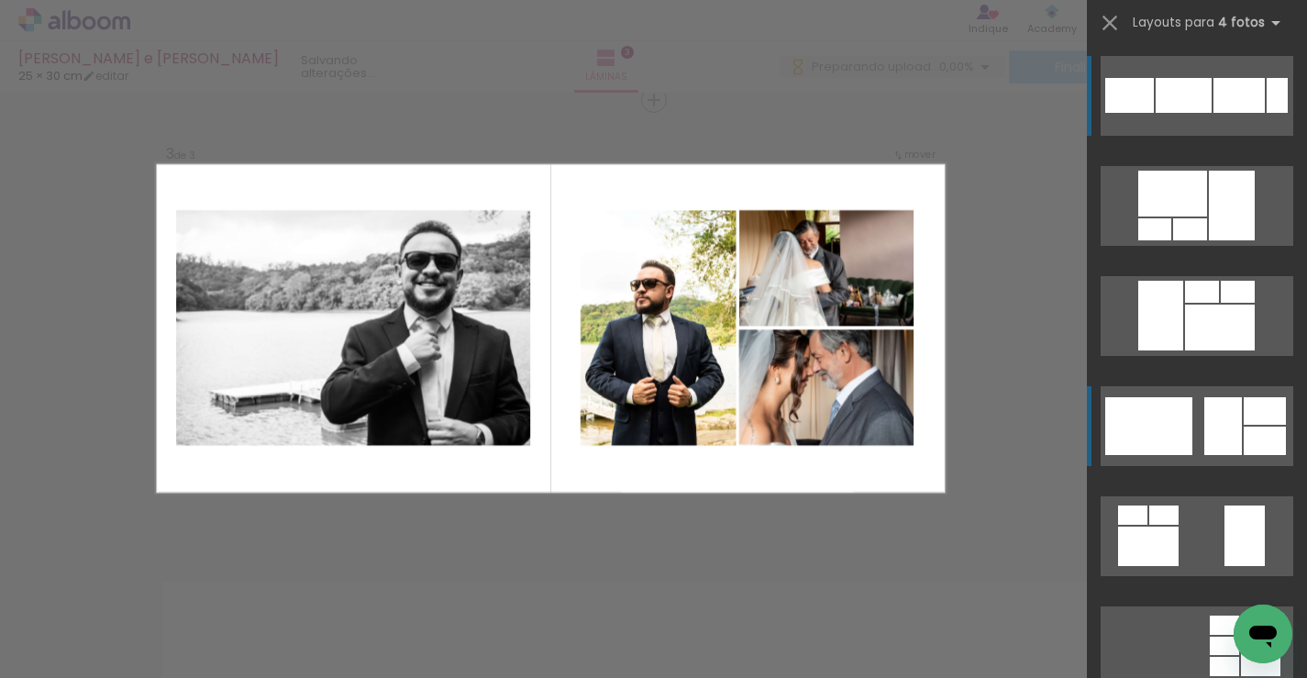
click at [1155, 429] on div at bounding box center [1148, 426] width 87 height 58
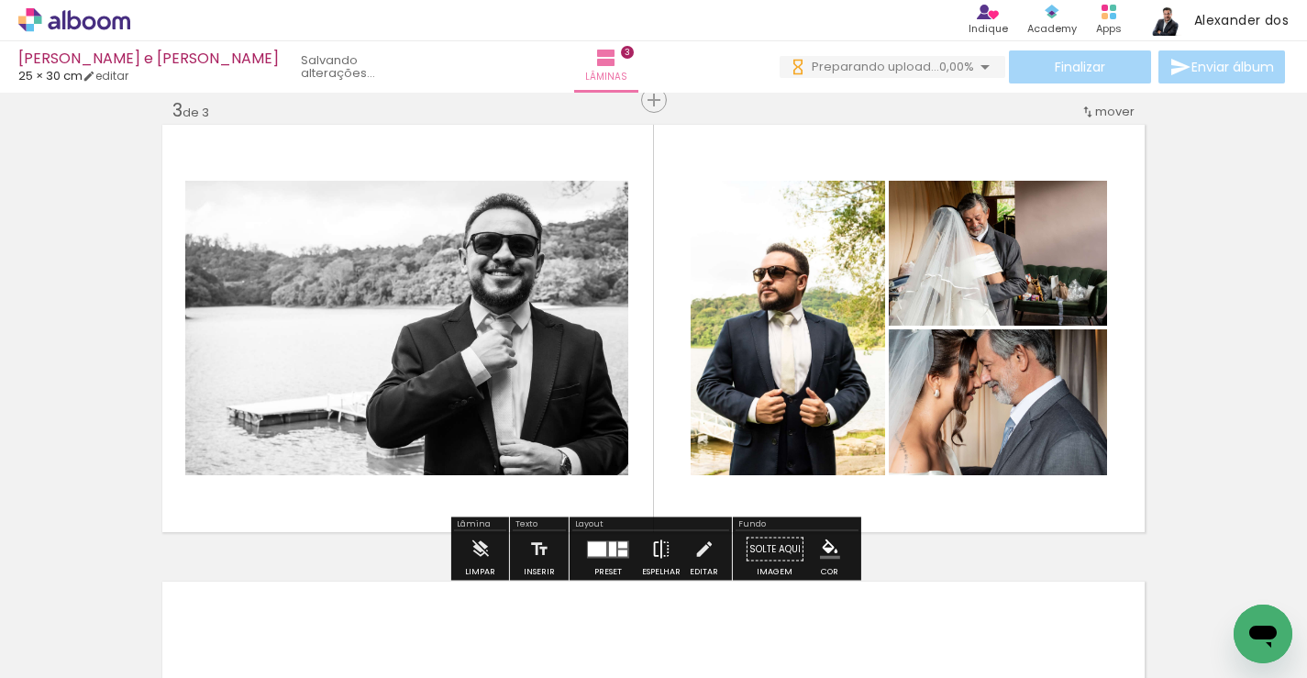
click at [654, 546] on iron-icon at bounding box center [661, 549] width 20 height 37
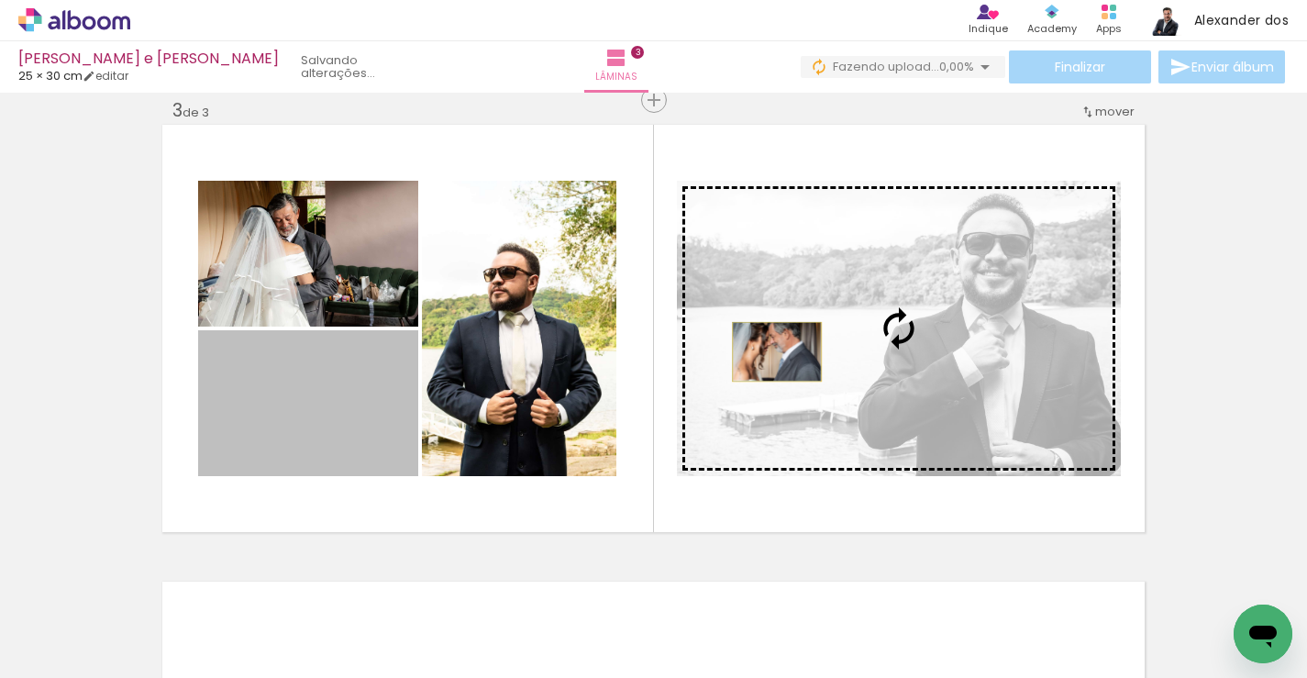
drag, startPoint x: 292, startPoint y: 430, endPoint x: 777, endPoint y: 351, distance: 491.5
click at [0, 0] on slot at bounding box center [0, 0] width 0 height 0
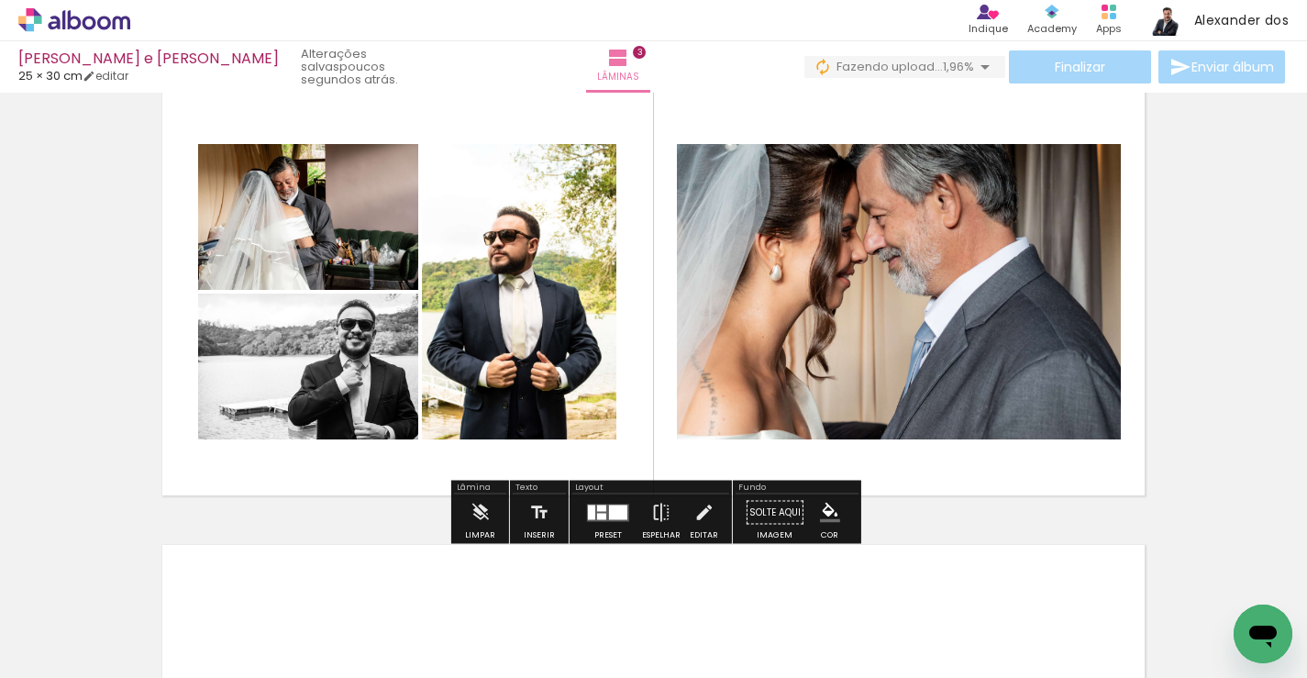
scroll to position [969, 0]
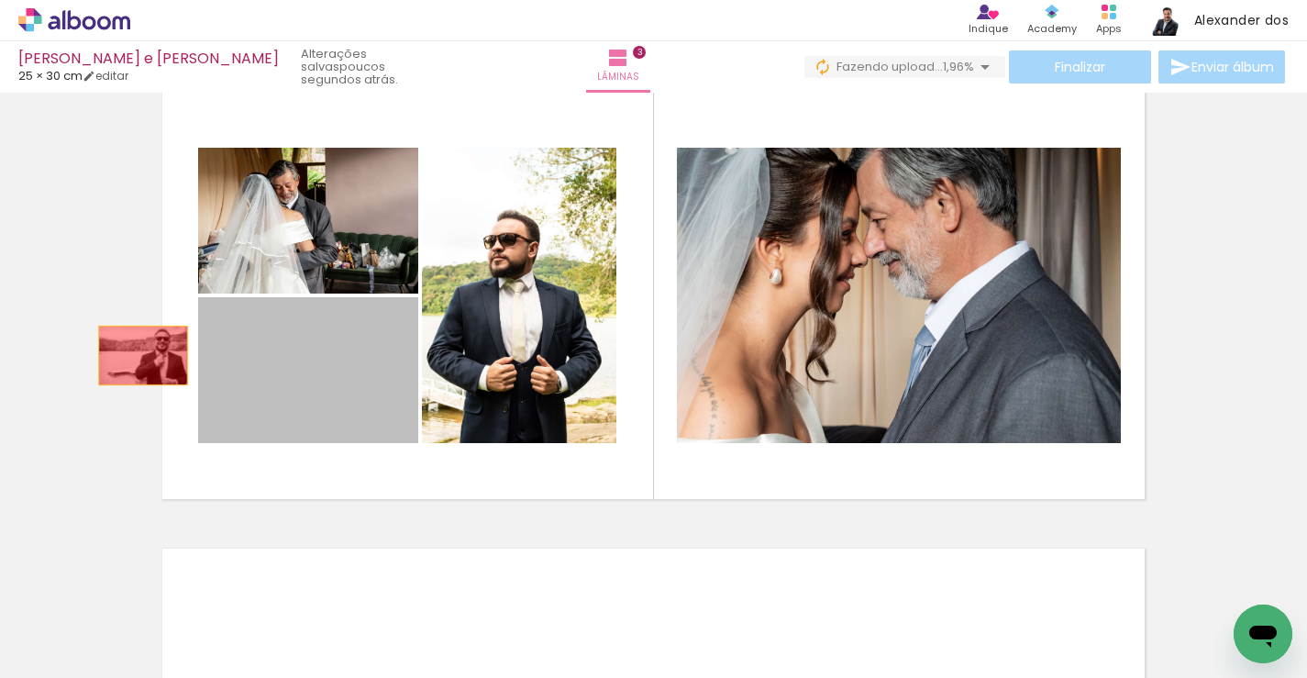
drag, startPoint x: 234, startPoint y: 378, endPoint x: 76, endPoint y: 330, distance: 164.8
click at [76, 330] on div "Inserir lâmina 1 de 3 Inserir lâmina 2 de 3 Inserir lâmina 3 de 3" at bounding box center [653, 44] width 1307 height 1828
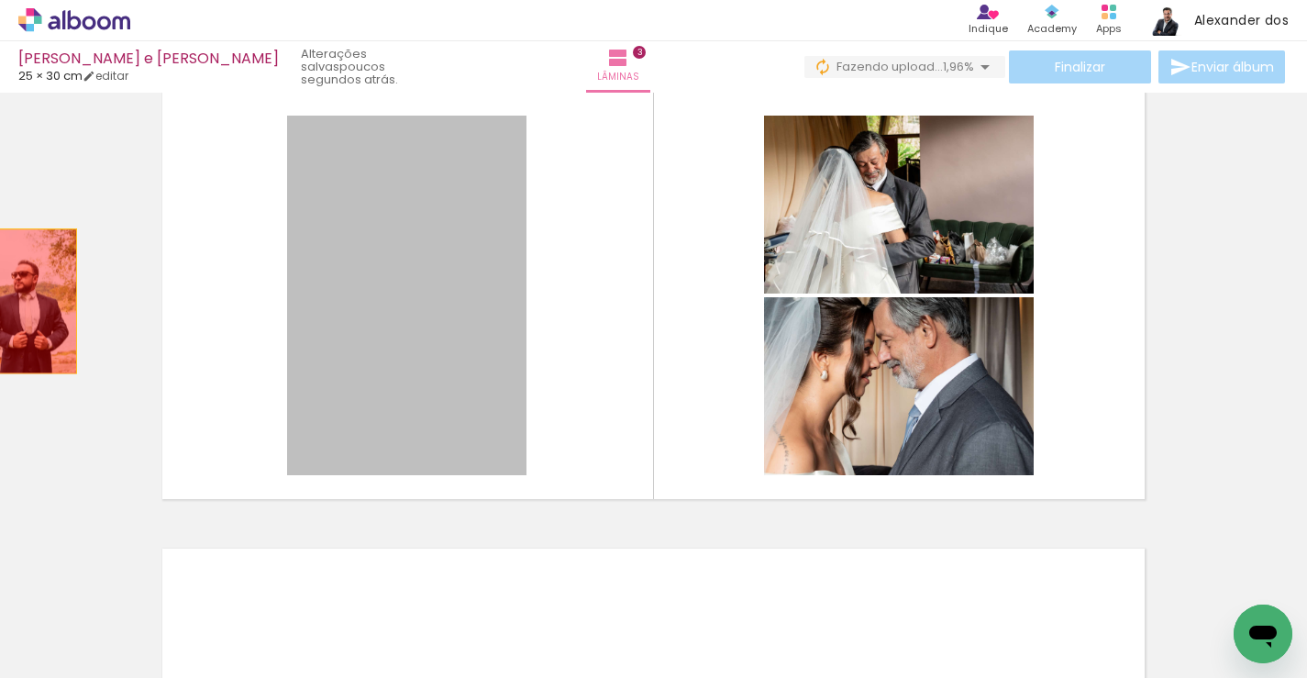
drag, startPoint x: 311, startPoint y: 326, endPoint x: 28, endPoint y: 301, distance: 283.6
click at [28, 301] on div "Inserir lâmina 1 de 3 Inserir lâmina 2 de 3 Inserir lâmina 3 de 3" at bounding box center [653, 44] width 1307 height 1828
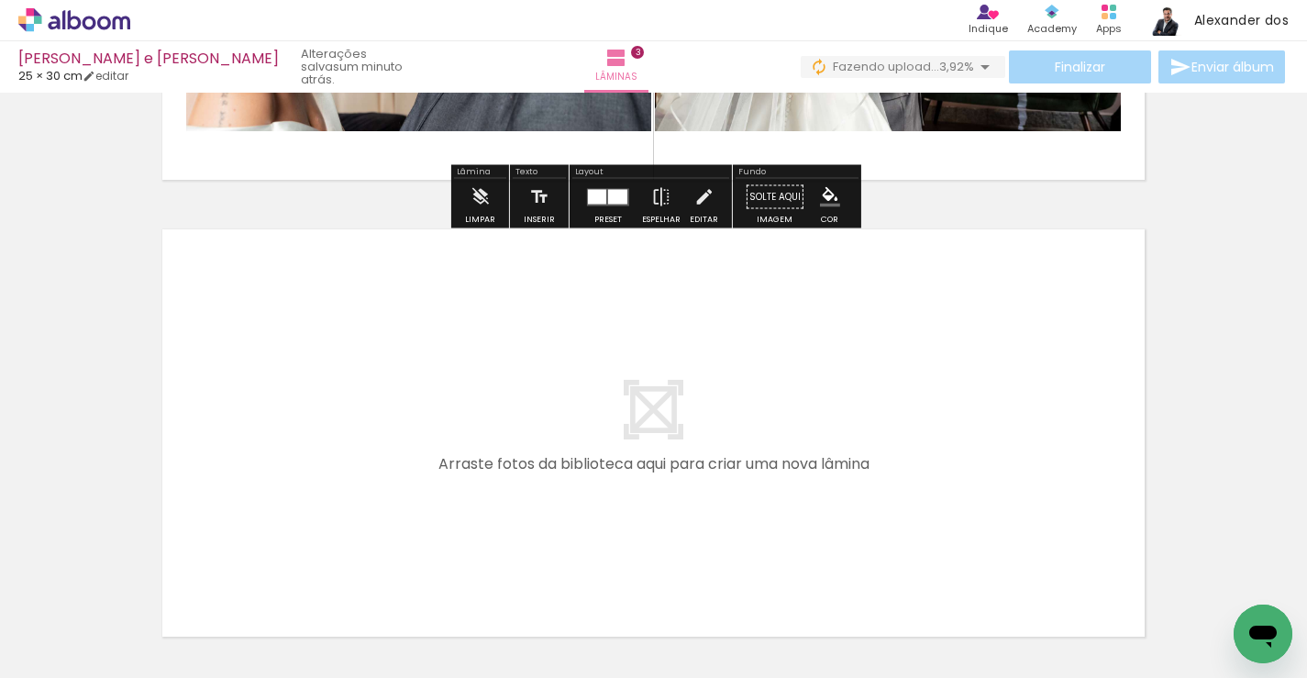
scroll to position [1298, 0]
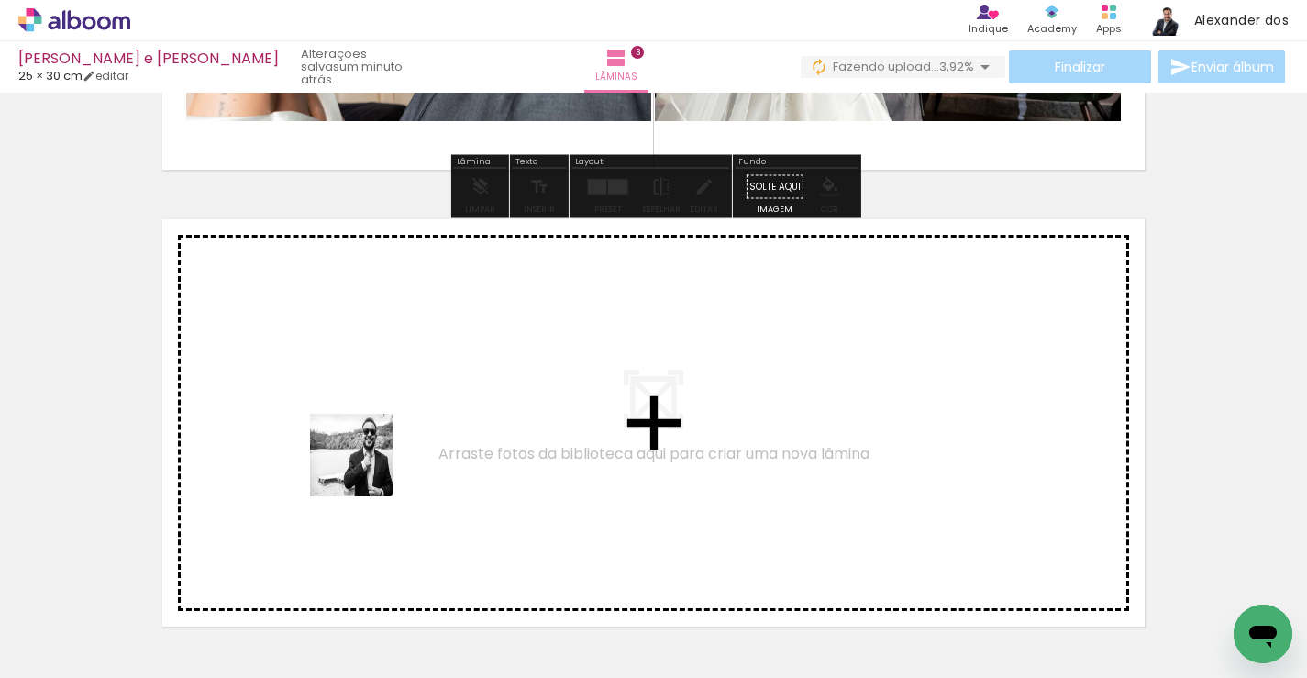
drag, startPoint x: 338, startPoint y: 600, endPoint x: 369, endPoint y: 443, distance: 159.7
click at [369, 443] on quentale-workspace at bounding box center [653, 339] width 1307 height 678
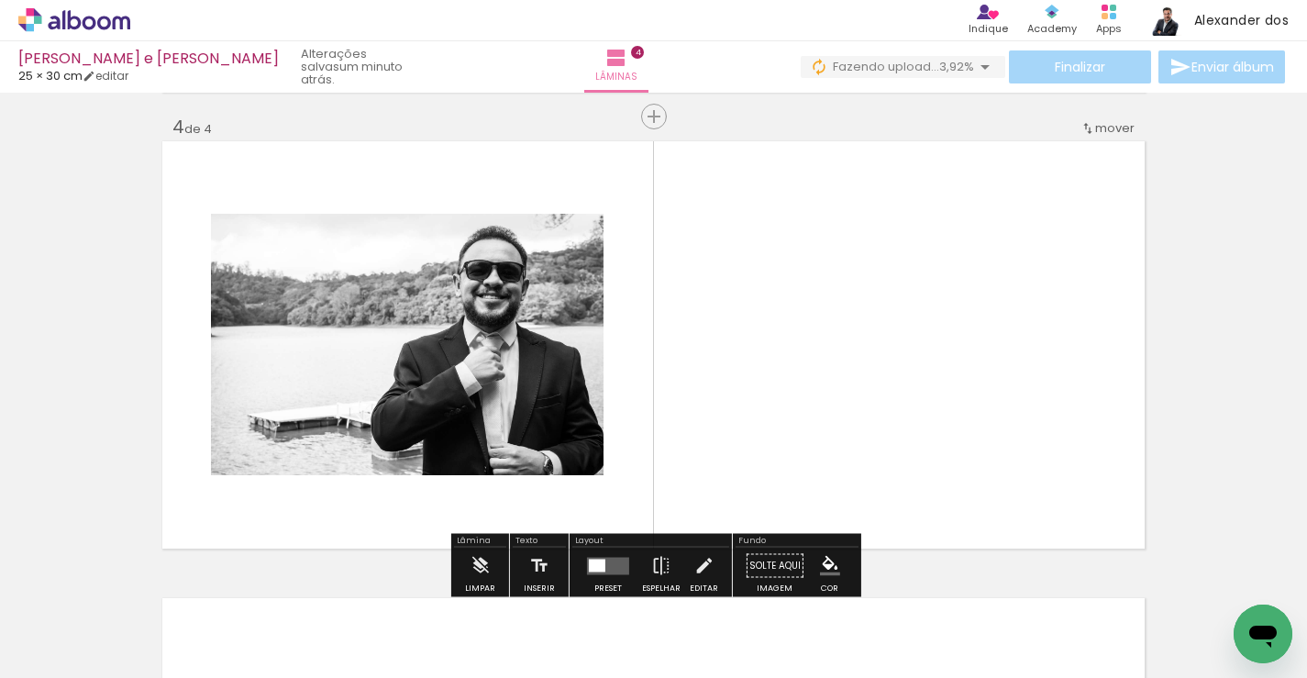
scroll to position [1393, 0]
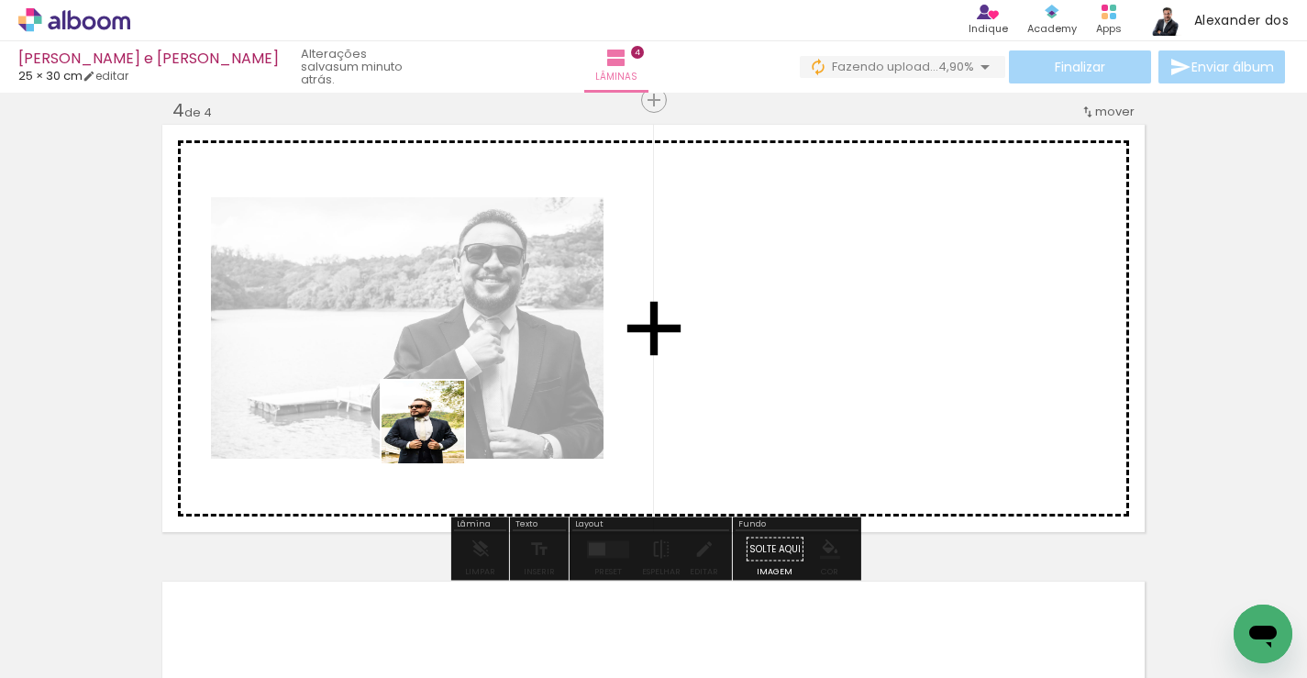
drag, startPoint x: 425, startPoint y: 609, endPoint x: 437, endPoint y: 435, distance: 174.7
click at [437, 435] on quentale-workspace at bounding box center [653, 339] width 1307 height 678
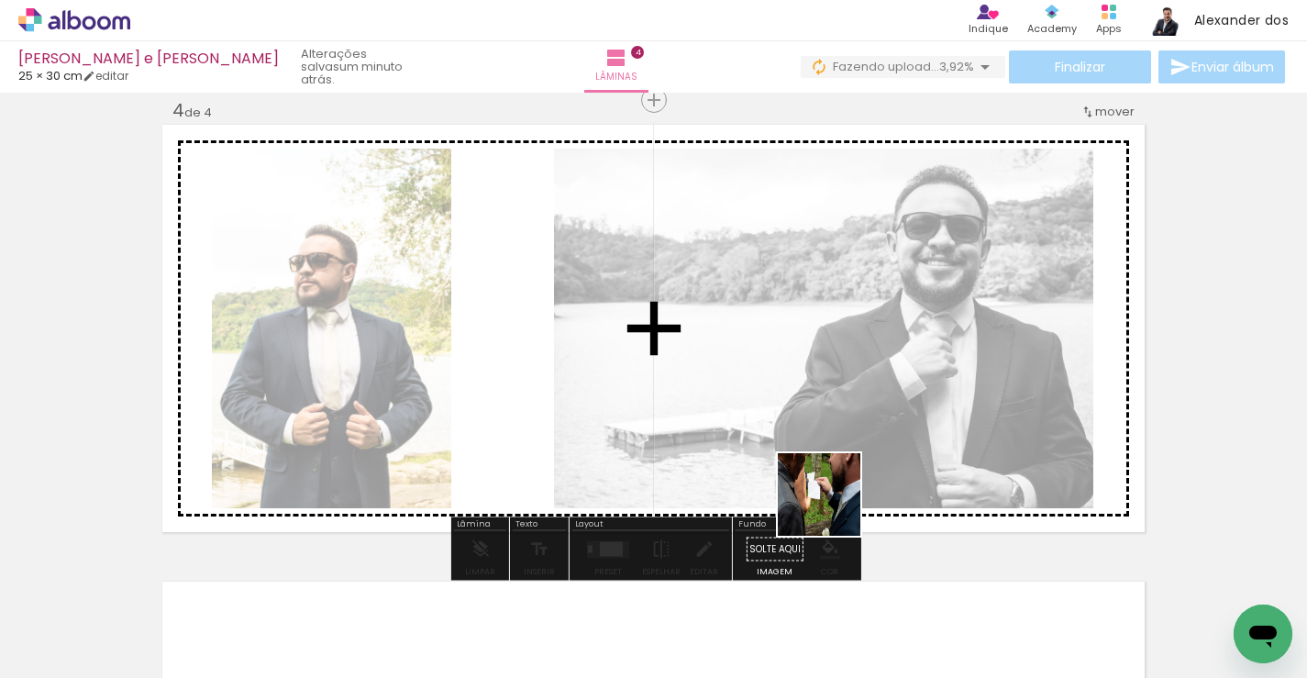
drag, startPoint x: 858, startPoint y: 611, endPoint x: 811, endPoint y: 438, distance: 178.9
click at [811, 438] on quentale-workspace at bounding box center [653, 339] width 1307 height 678
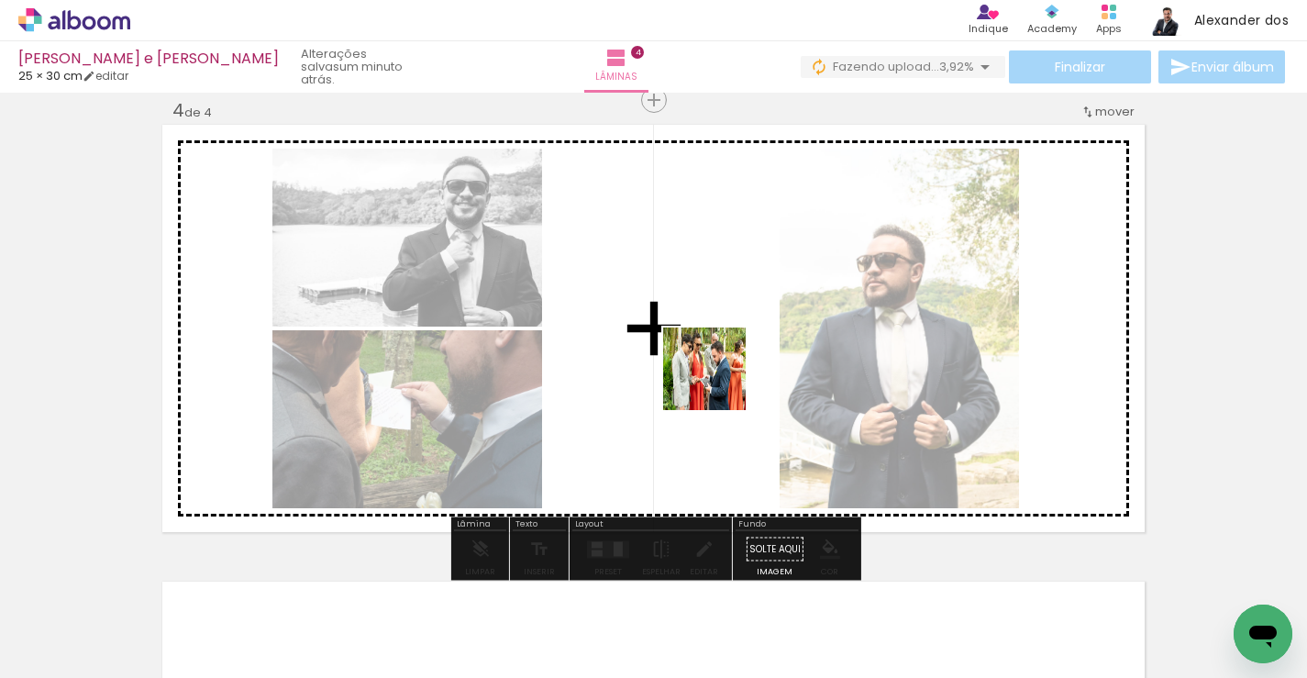
drag, startPoint x: 742, startPoint y: 606, endPoint x: 718, endPoint y: 382, distance: 225.0
click at [718, 382] on quentale-workspace at bounding box center [653, 339] width 1307 height 678
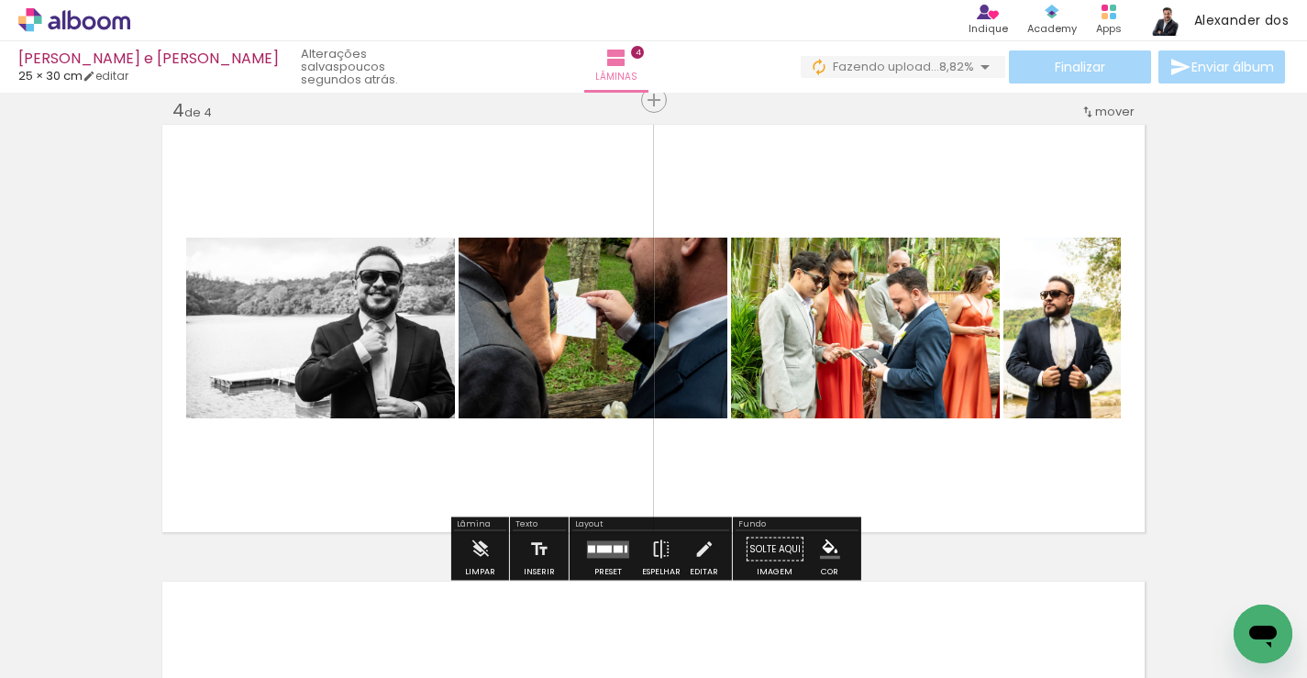
click at [607, 545] on quentale-layouter at bounding box center [608, 548] width 42 height 17
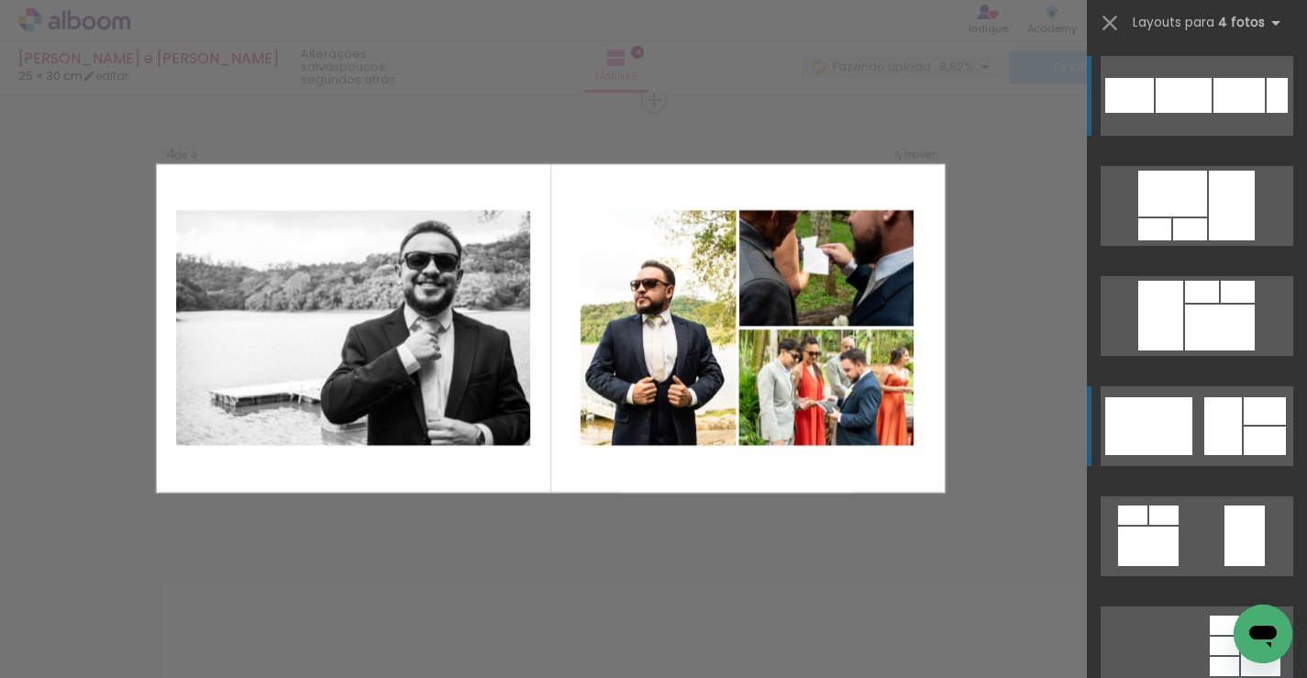
click at [1155, 420] on div at bounding box center [1148, 426] width 87 height 58
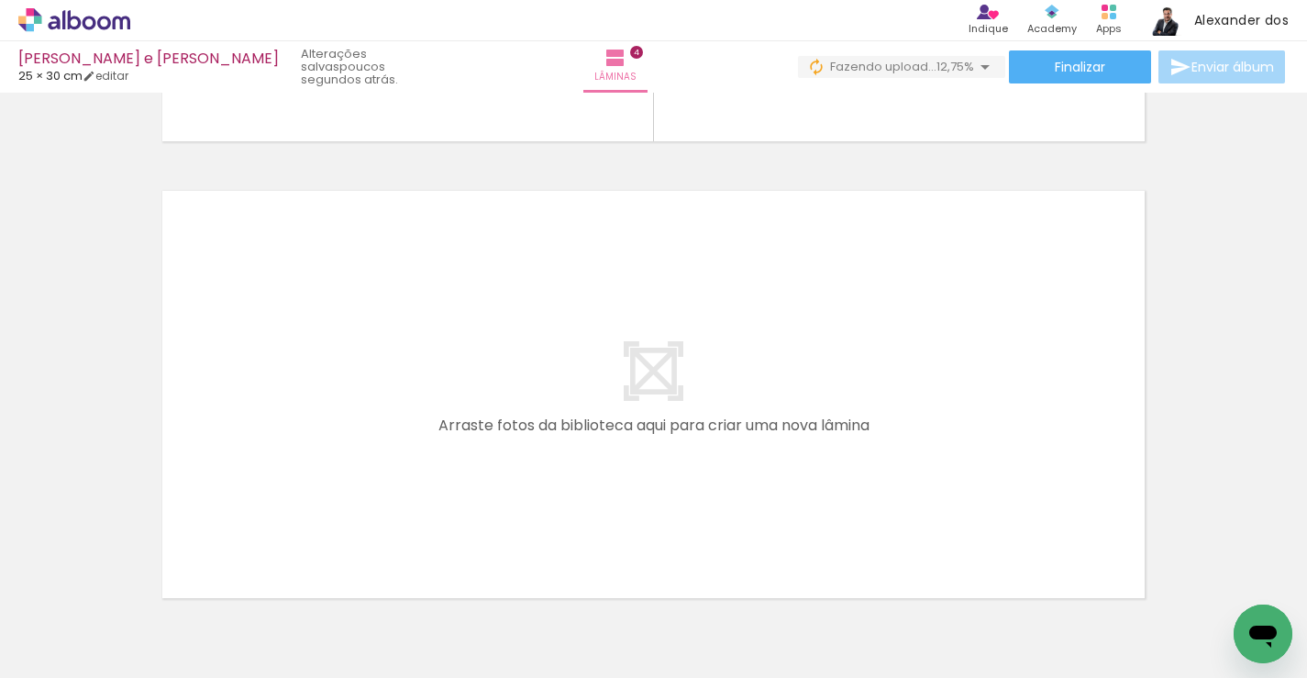
scroll to position [1791, 0]
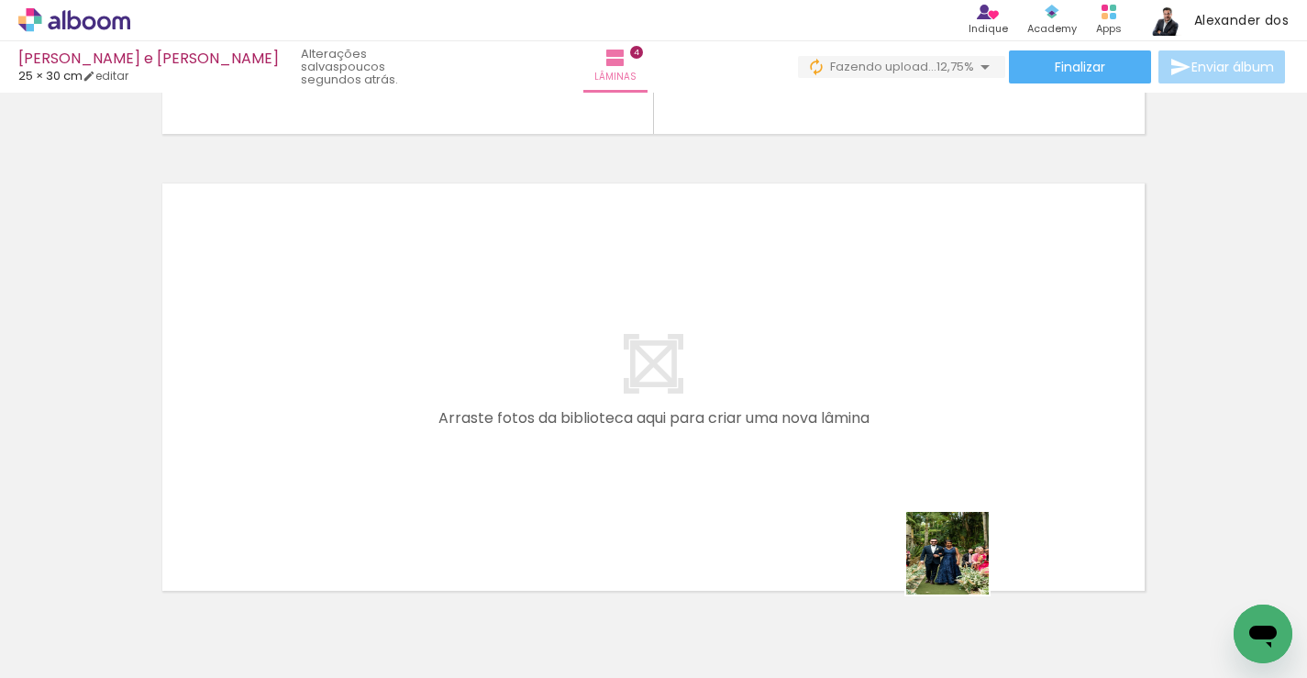
drag, startPoint x: 969, startPoint y: 594, endPoint x: 924, endPoint y: 426, distance: 173.7
click at [924, 426] on quentale-workspace at bounding box center [653, 339] width 1307 height 678
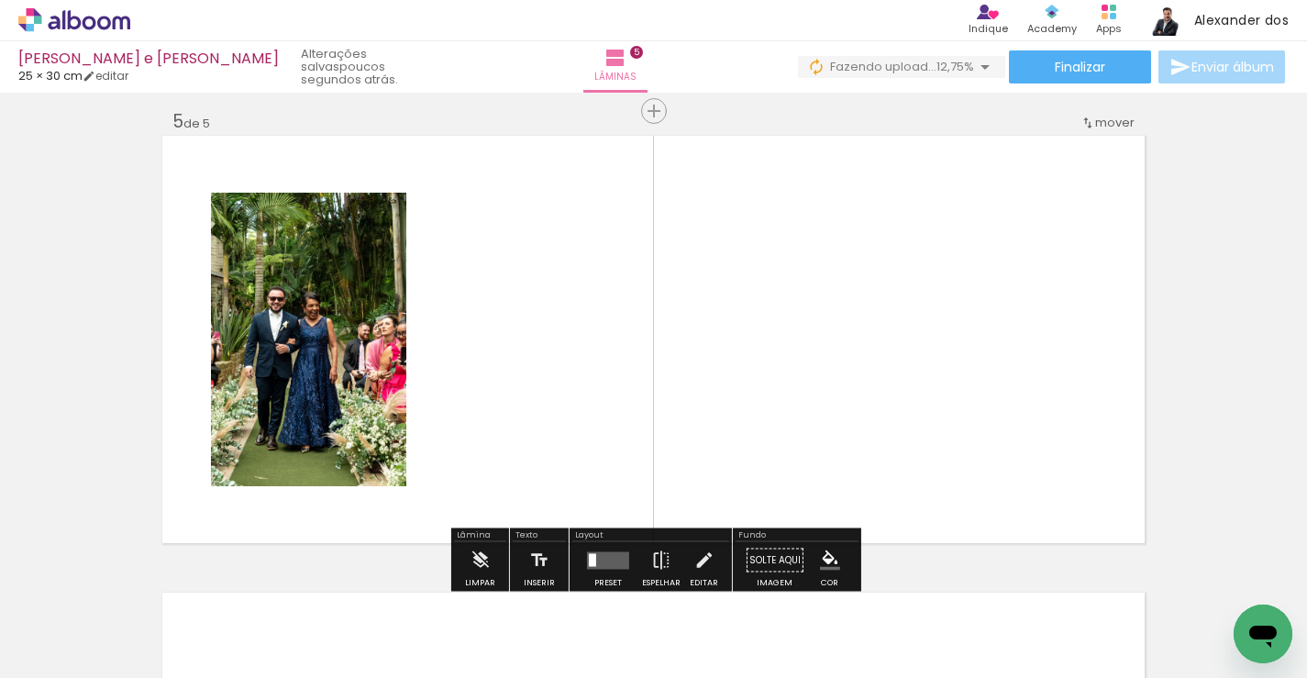
scroll to position [1850, 0]
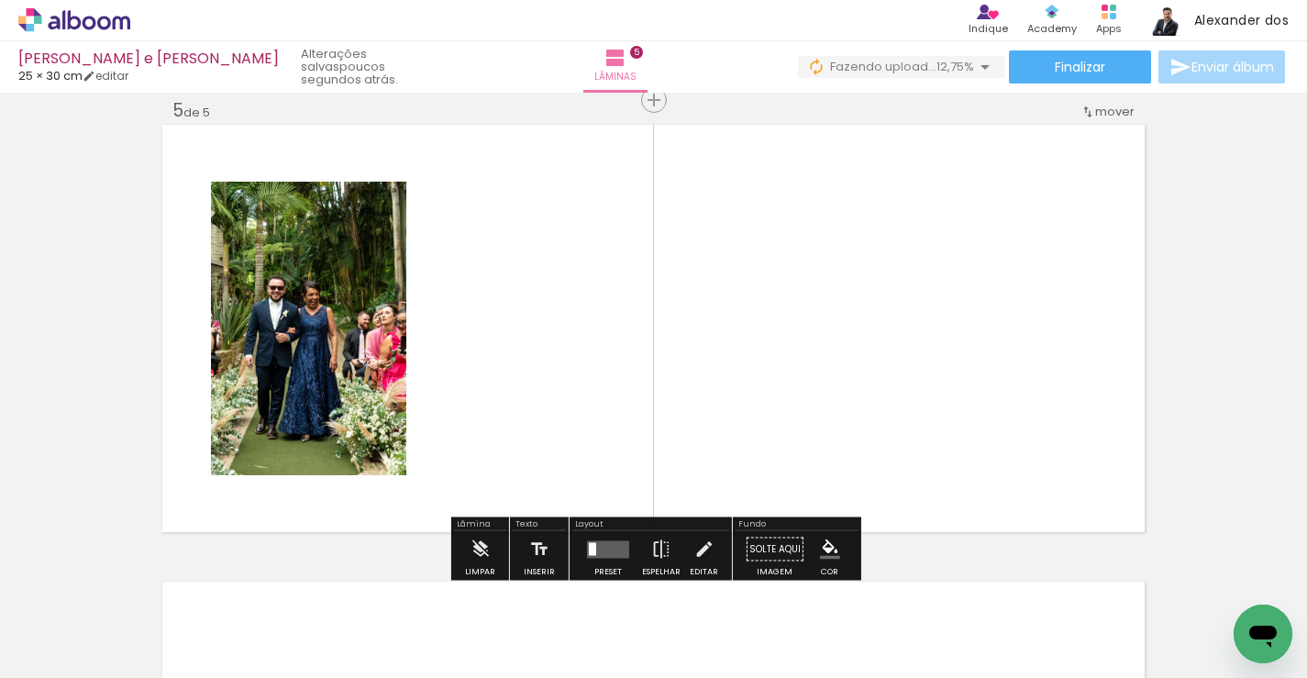
drag, startPoint x: 1037, startPoint y: 612, endPoint x: 883, endPoint y: 422, distance: 244.5
click at [883, 422] on quentale-workspace at bounding box center [653, 339] width 1307 height 678
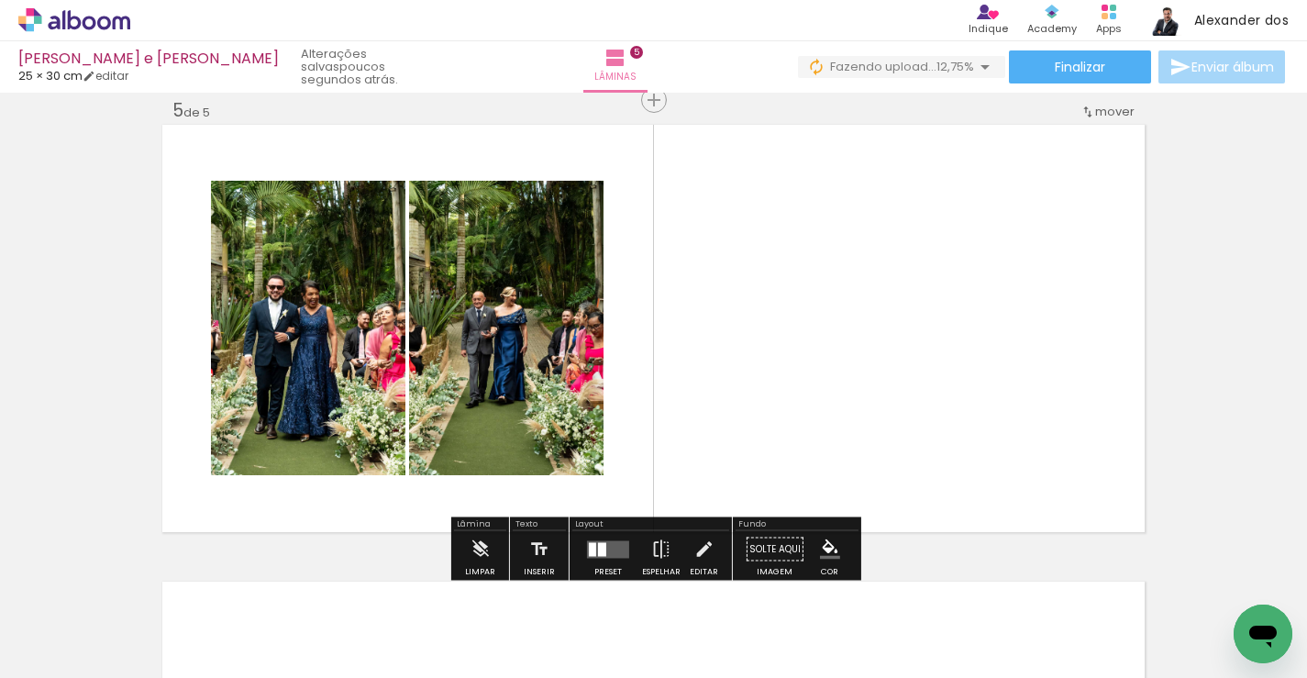
scroll to position [0, 468]
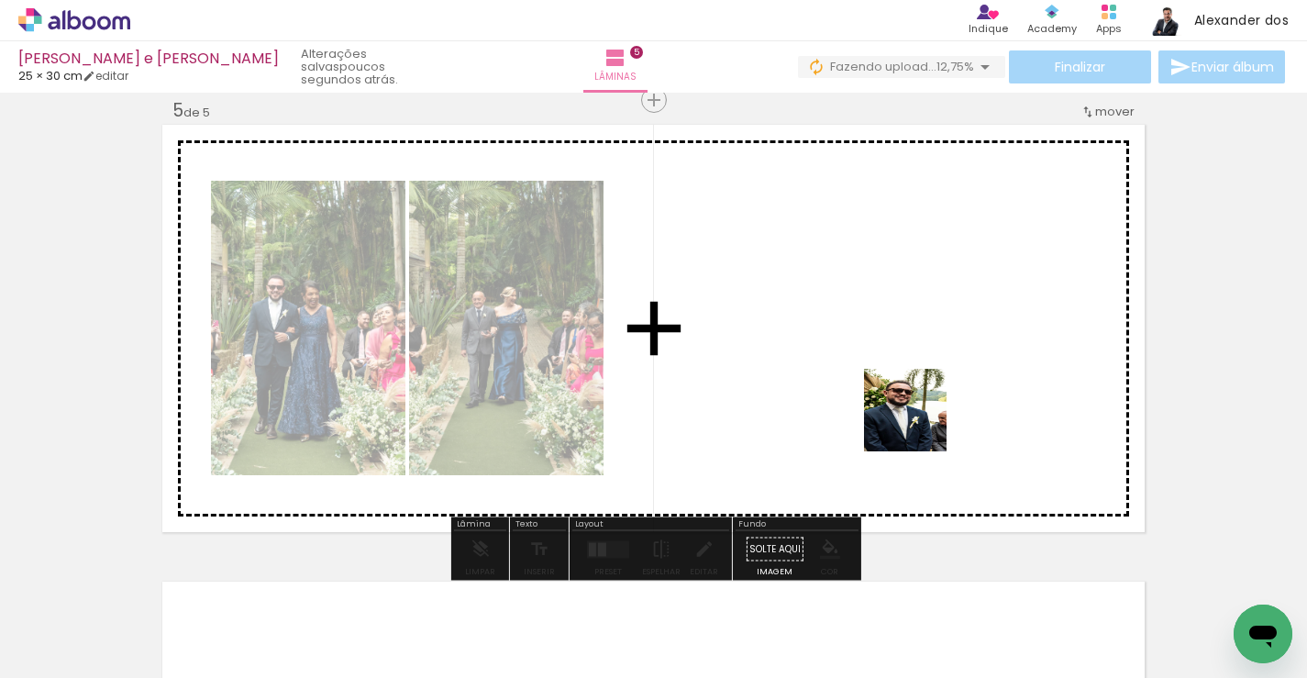
drag, startPoint x: 1159, startPoint y: 598, endPoint x: 876, endPoint y: 394, distance: 348.9
click at [876, 394] on quentale-workspace at bounding box center [653, 339] width 1307 height 678
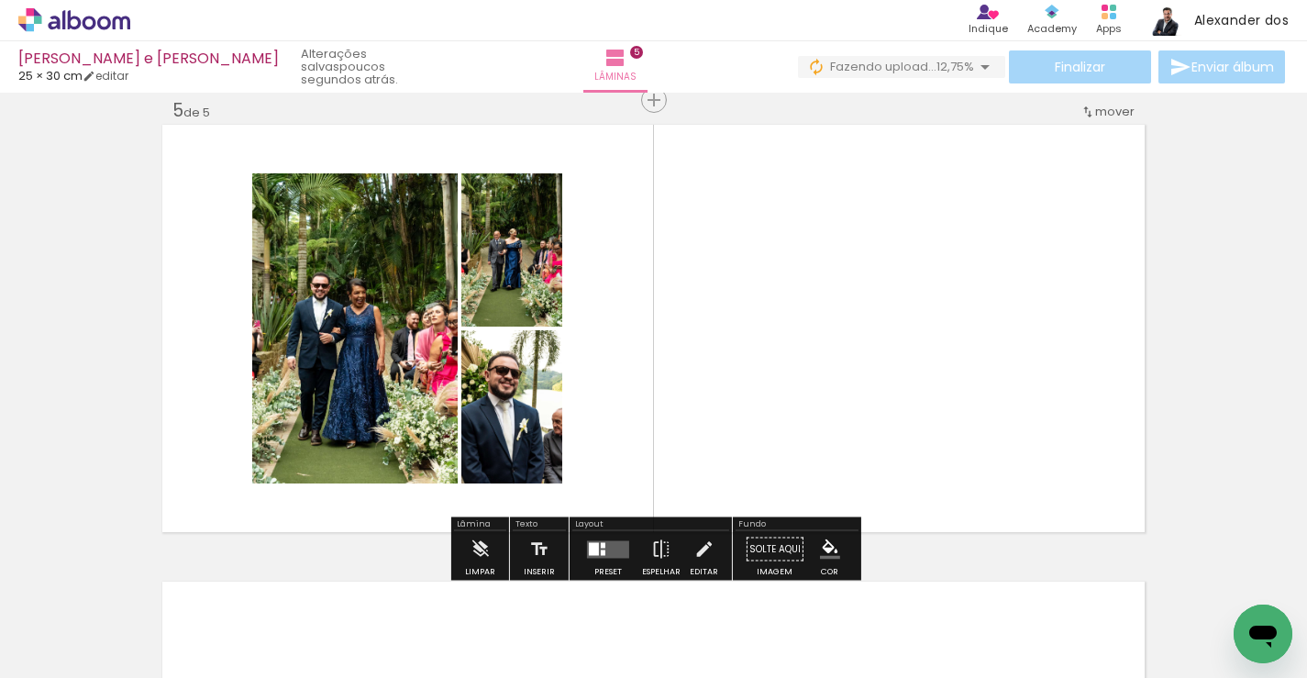
scroll to position [0, 940]
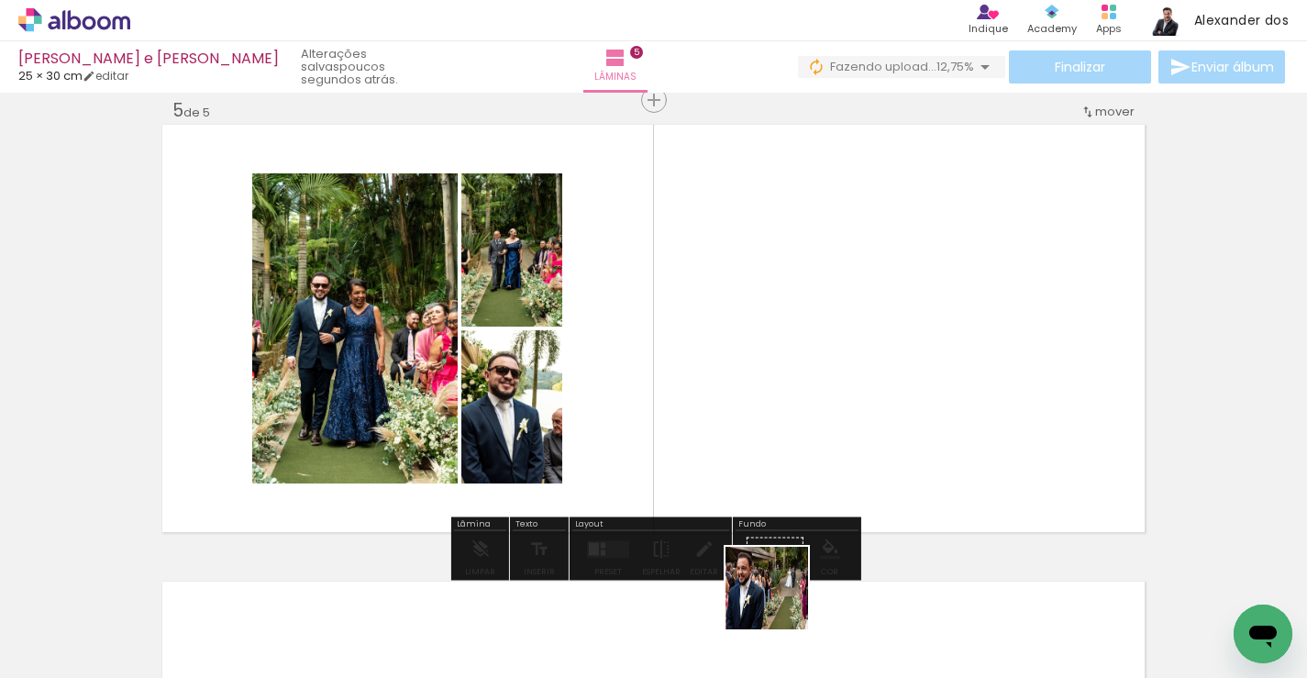
drag, startPoint x: 781, startPoint y: 613, endPoint x: 772, endPoint y: 399, distance: 214.8
click at [772, 399] on quentale-workspace at bounding box center [653, 339] width 1307 height 678
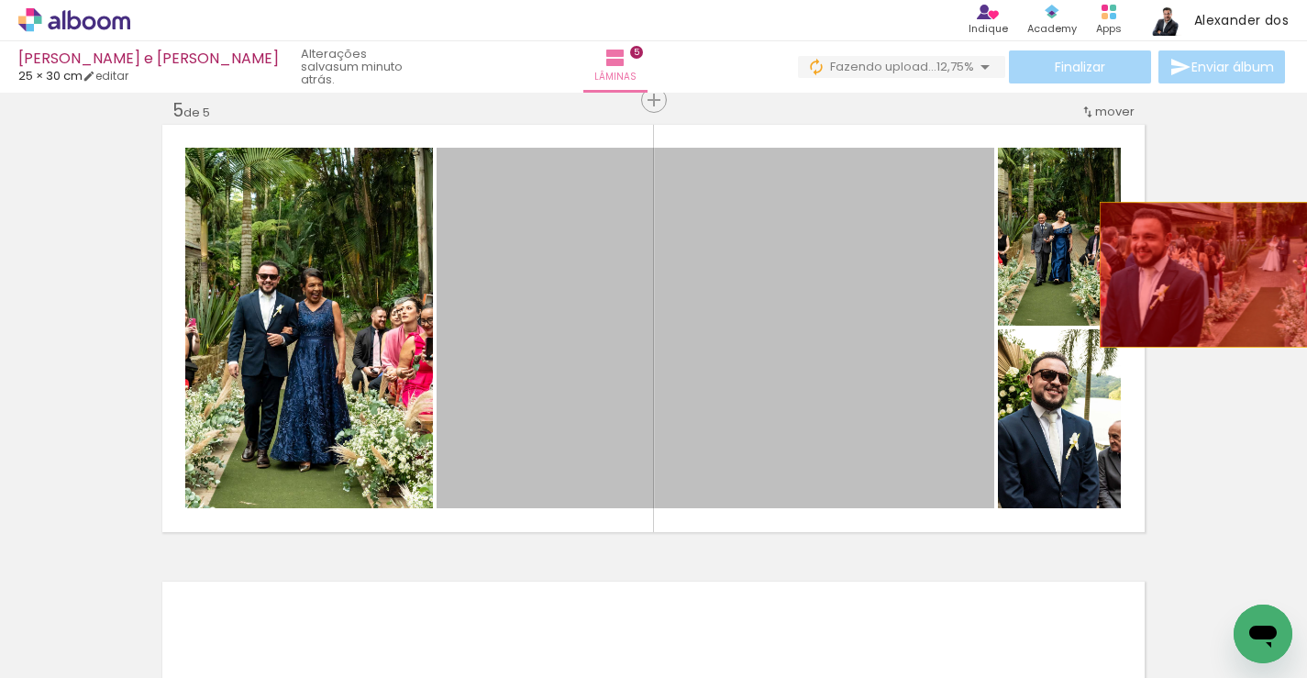
drag, startPoint x: 934, startPoint y: 272, endPoint x: 1206, endPoint y: 274, distance: 272.4
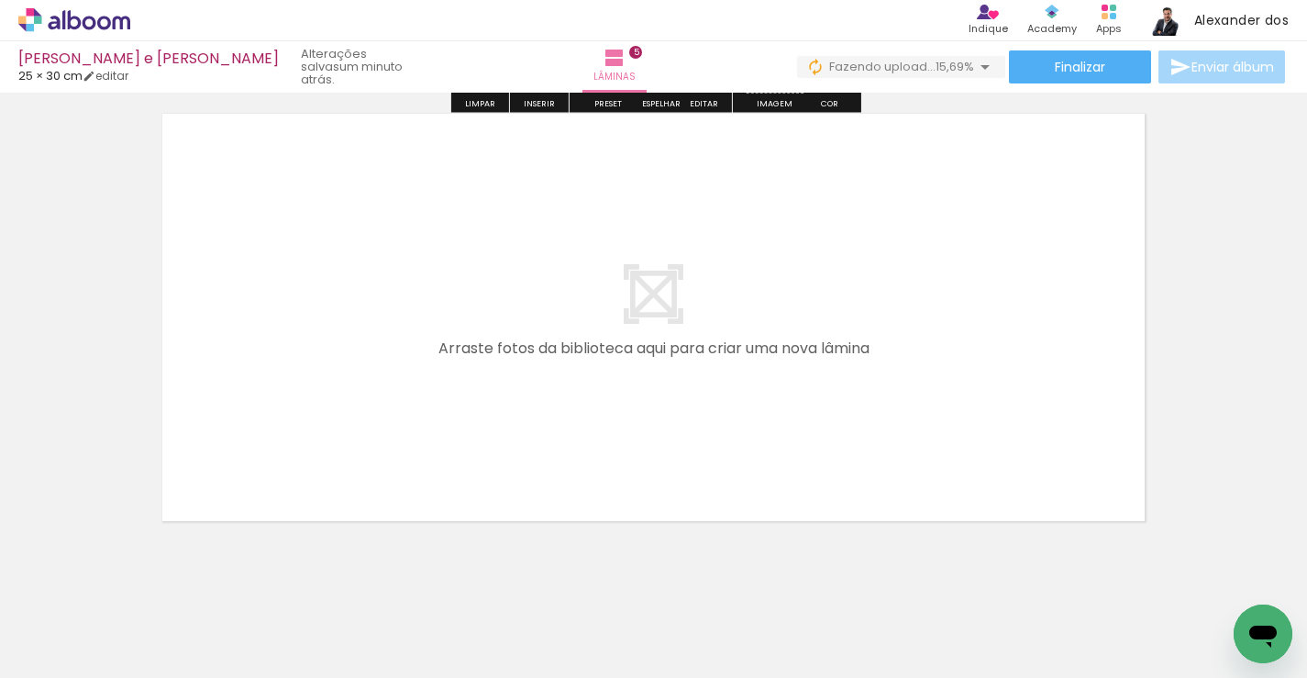
scroll to position [2319, 0]
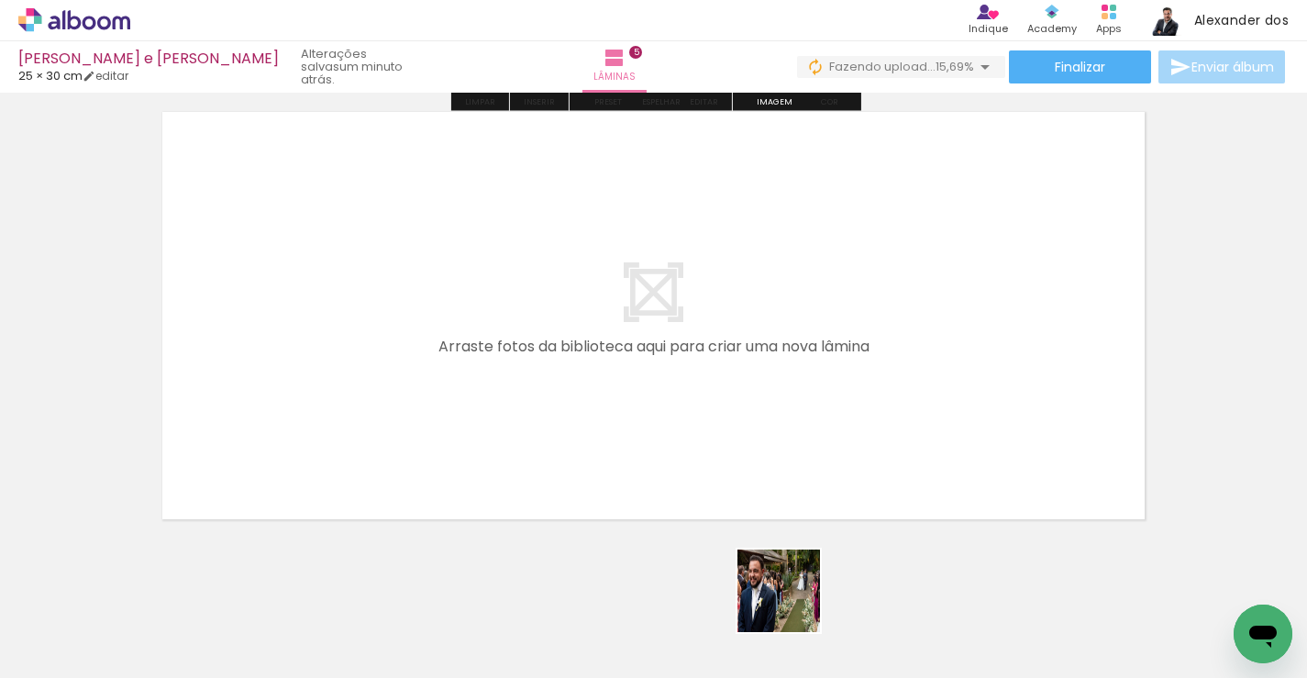
drag, startPoint x: 794, startPoint y: 612, endPoint x: 730, endPoint y: 356, distance: 263.8
click at [730, 356] on quentale-workspace at bounding box center [653, 339] width 1307 height 678
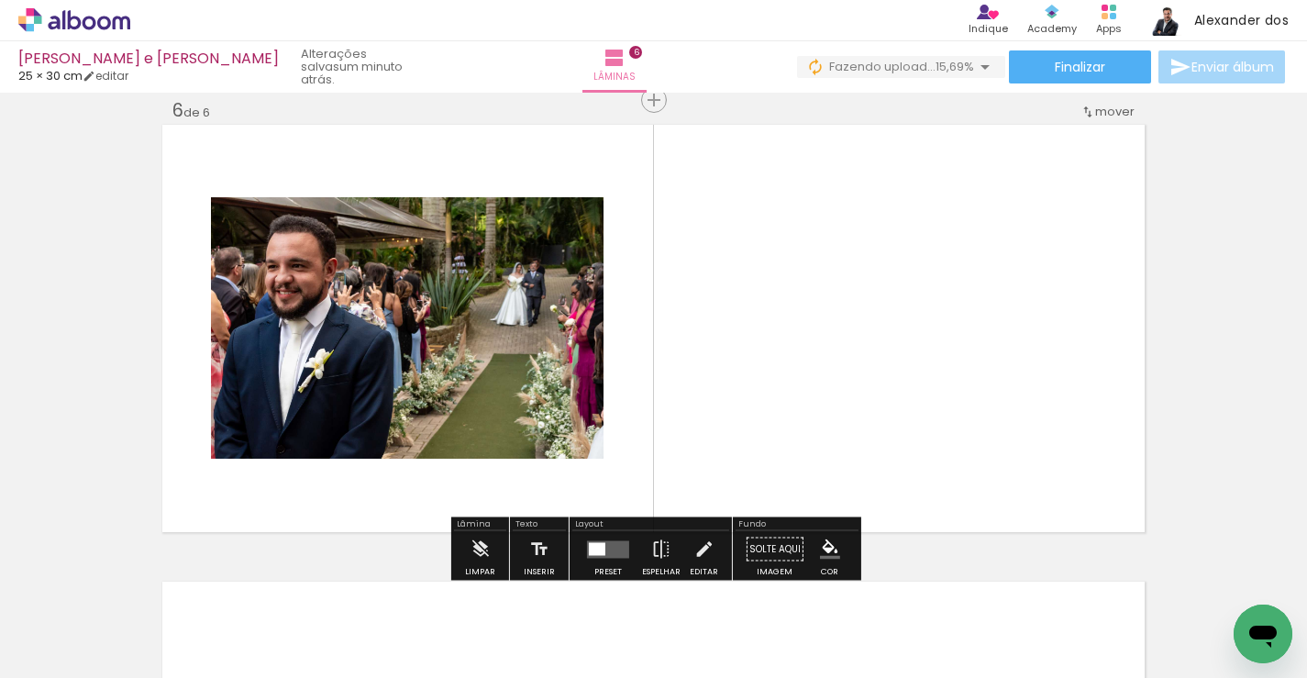
scroll to position [2306, 0]
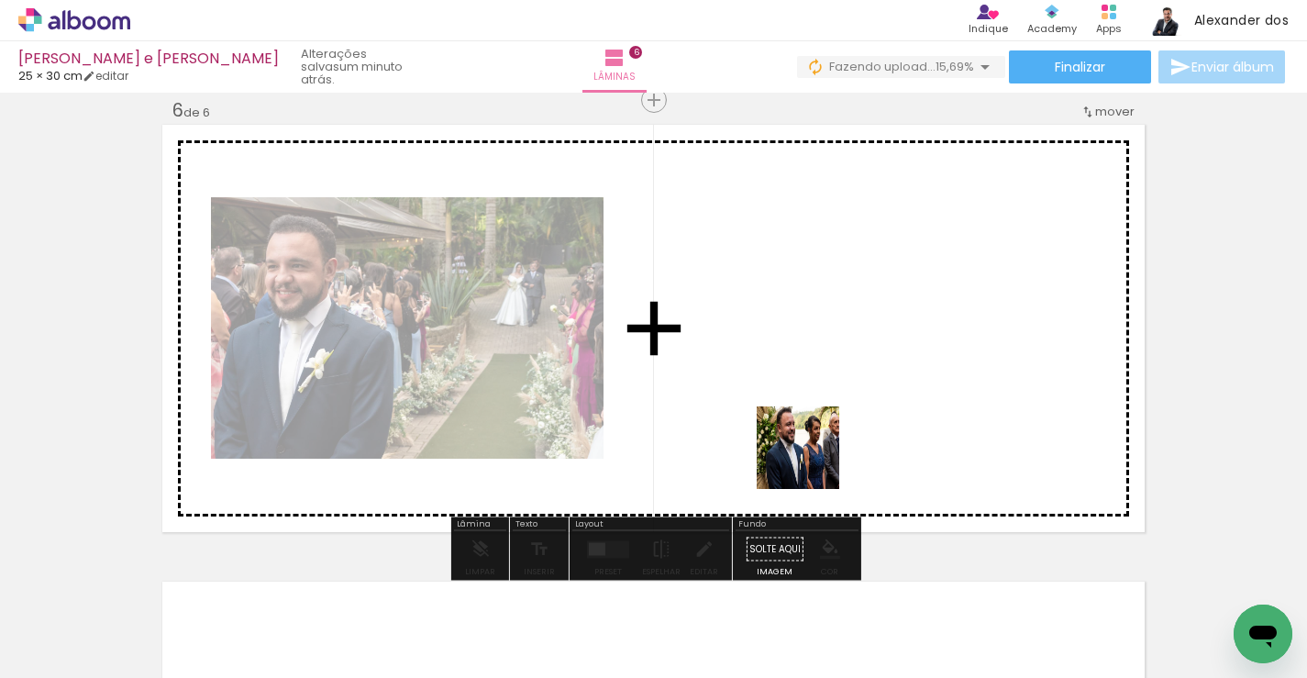
drag, startPoint x: 874, startPoint y: 612, endPoint x: 808, endPoint y: 452, distance: 172.7
click at [808, 452] on quentale-workspace at bounding box center [653, 339] width 1307 height 678
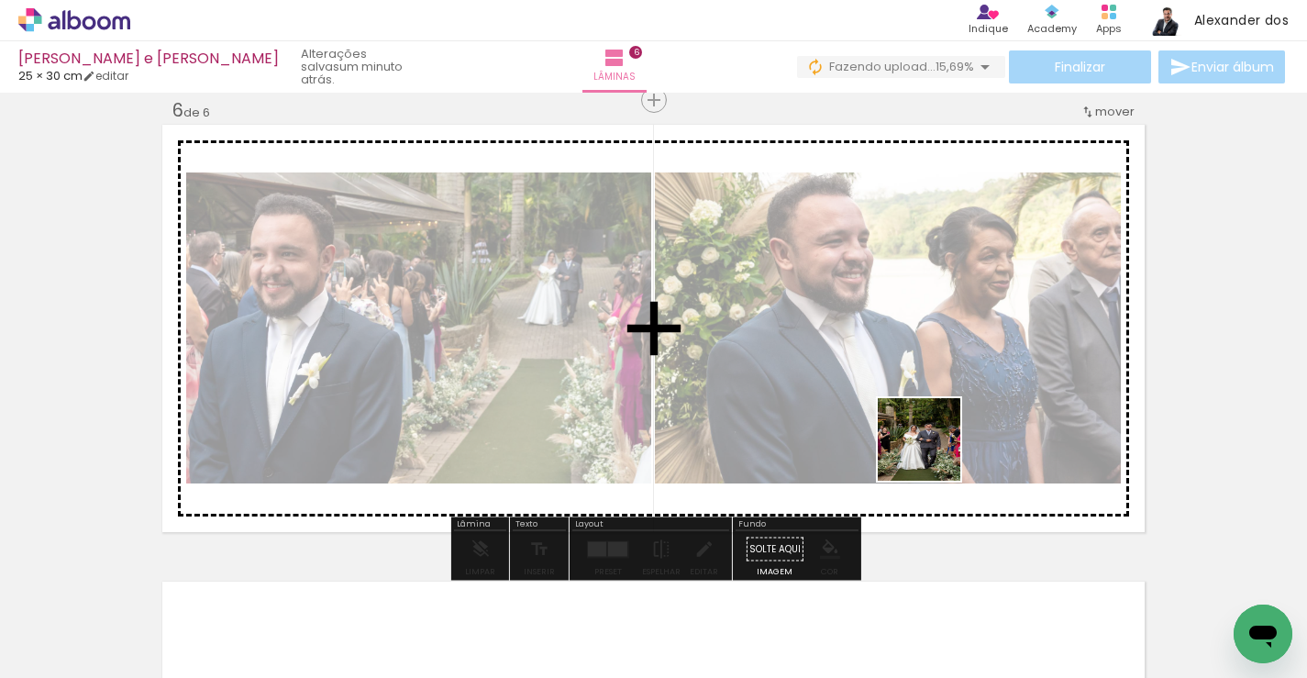
drag, startPoint x: 991, startPoint y: 617, endPoint x: 930, endPoint y: 424, distance: 203.0
click at [930, 424] on quentale-workspace at bounding box center [653, 339] width 1307 height 678
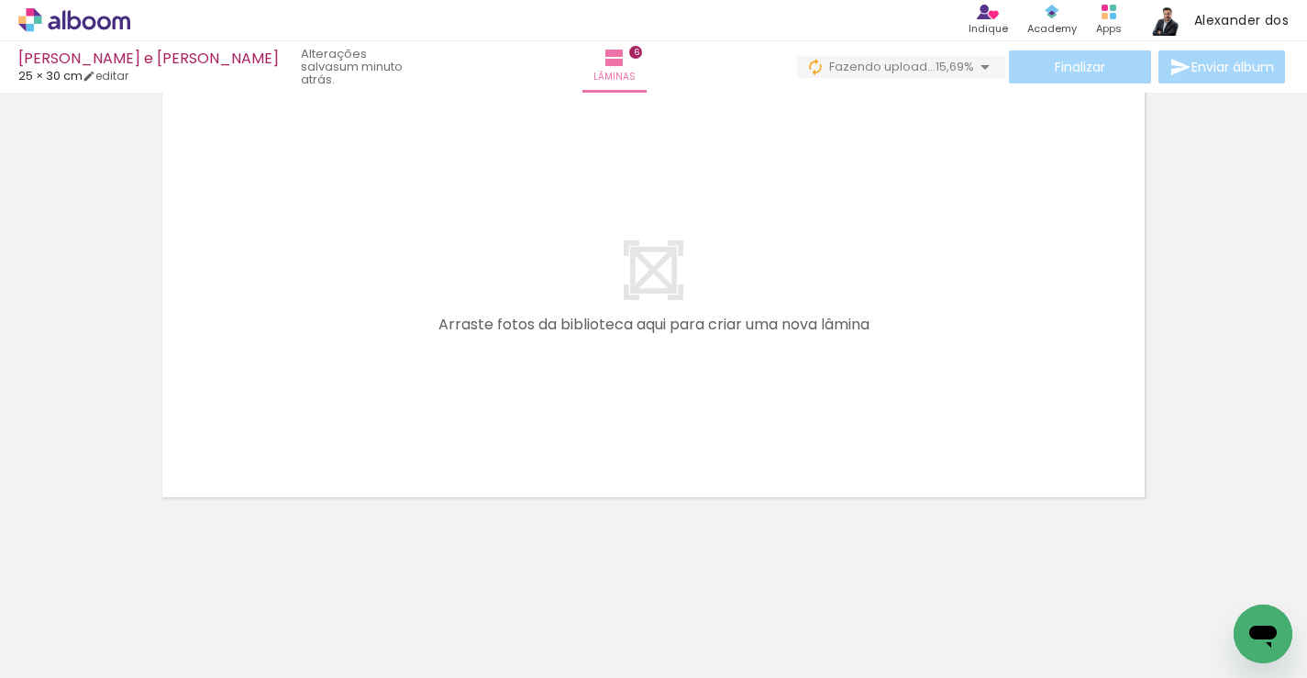
scroll to position [0, 1586]
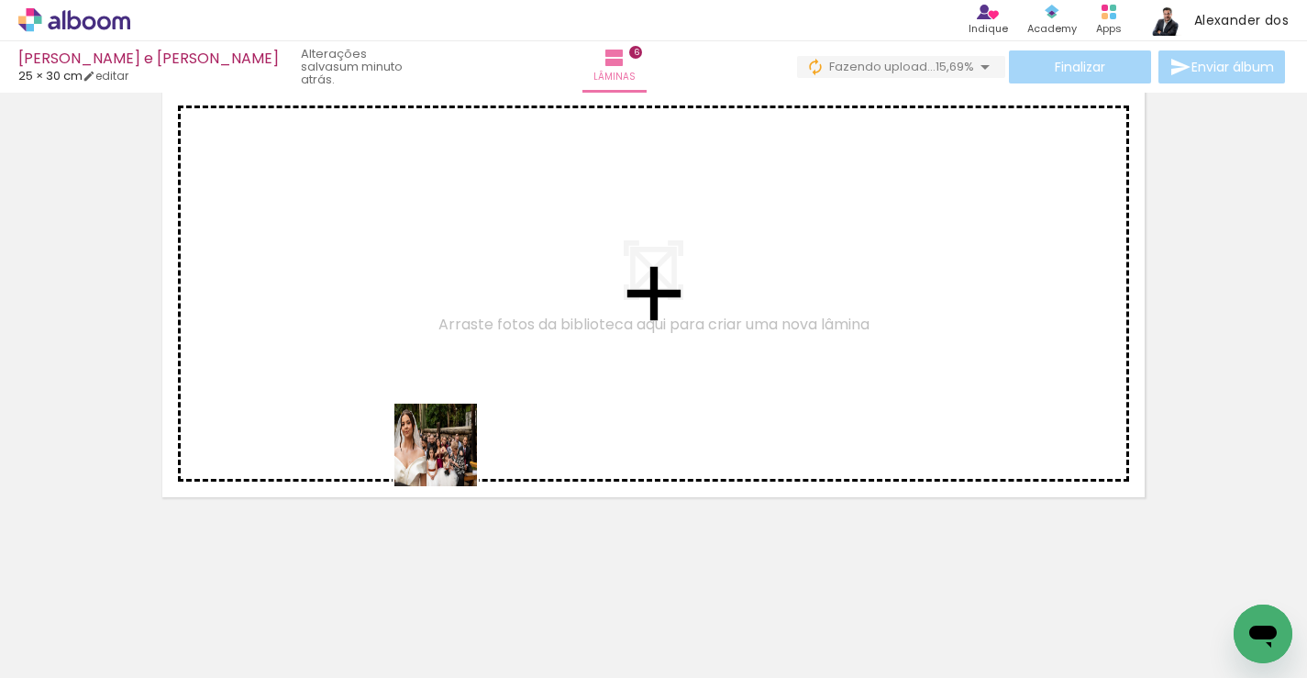
drag, startPoint x: 437, startPoint y: 602, endPoint x: 470, endPoint y: 389, distance: 216.2
click at [470, 389] on quentale-workspace at bounding box center [653, 339] width 1307 height 678
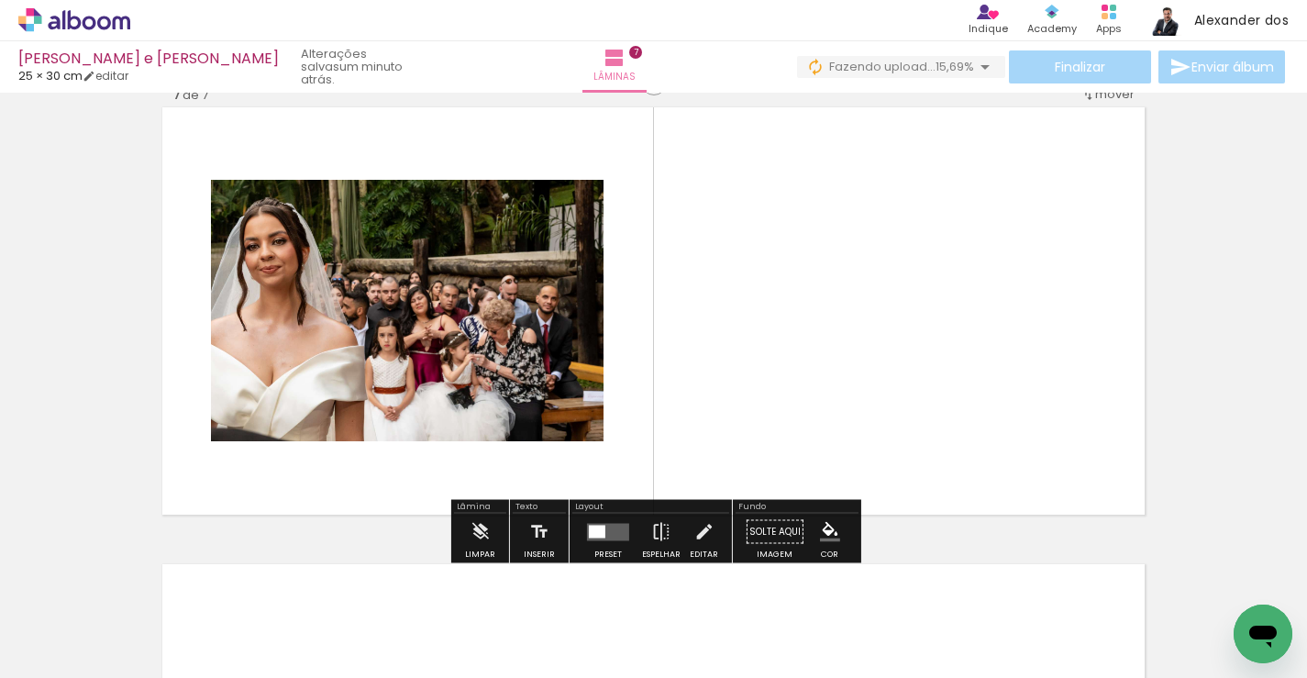
scroll to position [2763, 0]
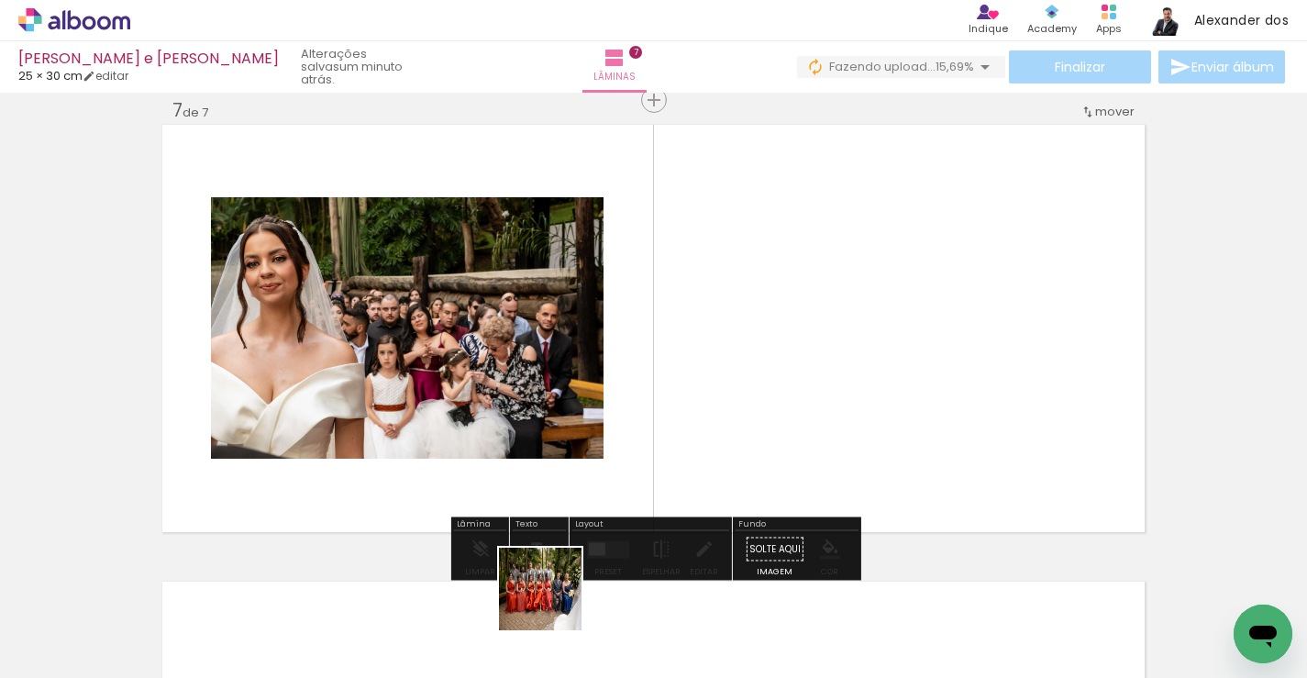
drag, startPoint x: 554, startPoint y: 610, endPoint x: 619, endPoint y: 322, distance: 295.2
click at [619, 322] on quentale-workspace at bounding box center [653, 339] width 1307 height 678
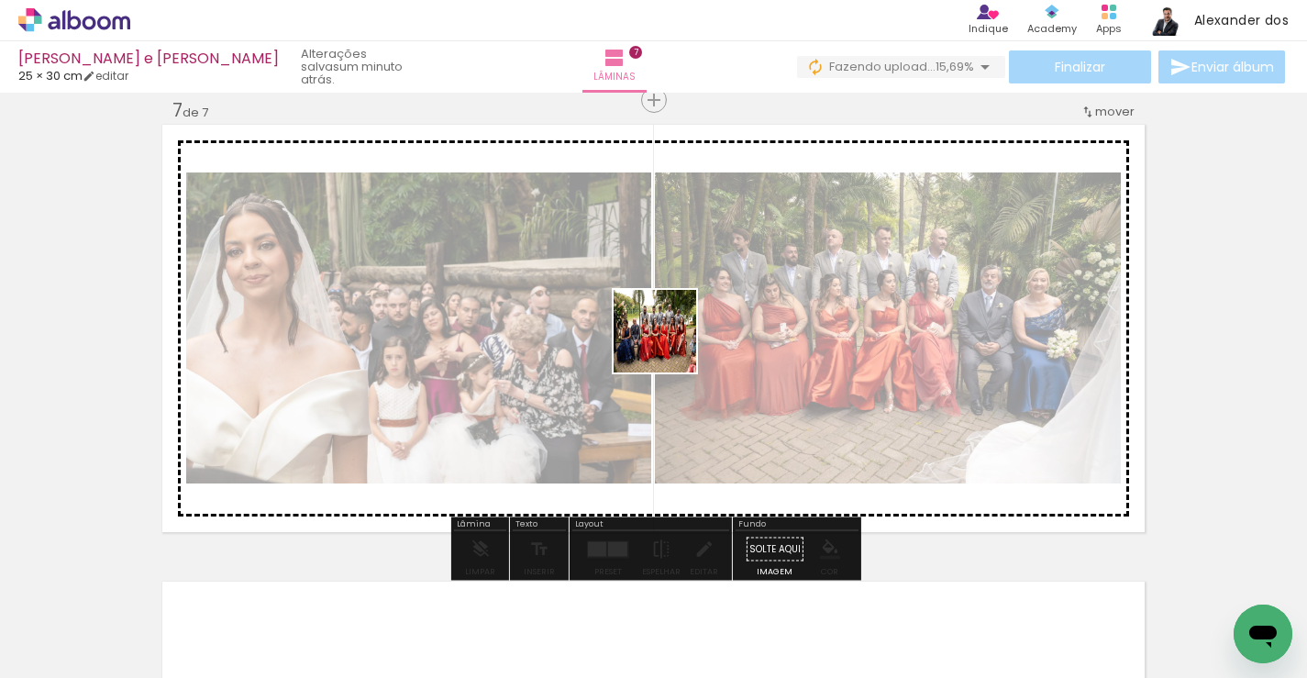
drag, startPoint x: 665, startPoint y: 601, endPoint x: 668, endPoint y: 345, distance: 255.9
click at [668, 345] on quentale-workspace at bounding box center [653, 339] width 1307 height 678
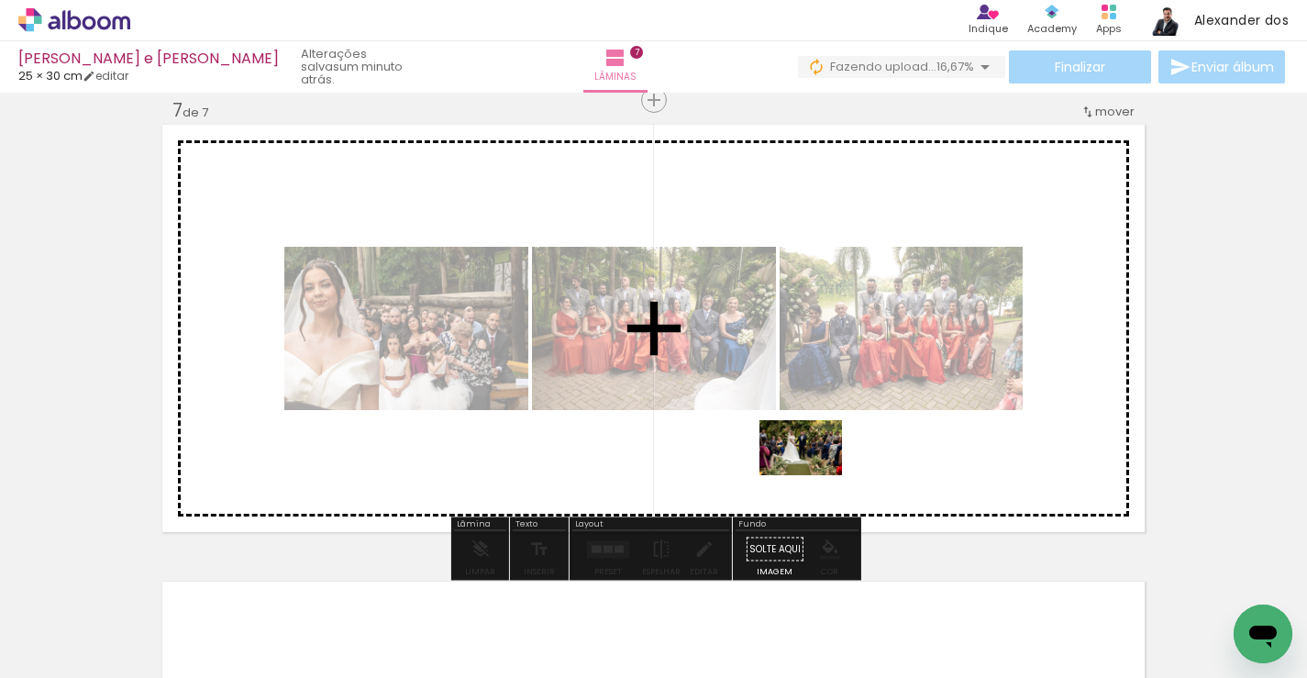
drag, startPoint x: 850, startPoint y: 606, endPoint x: 814, endPoint y: 475, distance: 135.9
click at [814, 475] on quentale-workspace at bounding box center [653, 339] width 1307 height 678
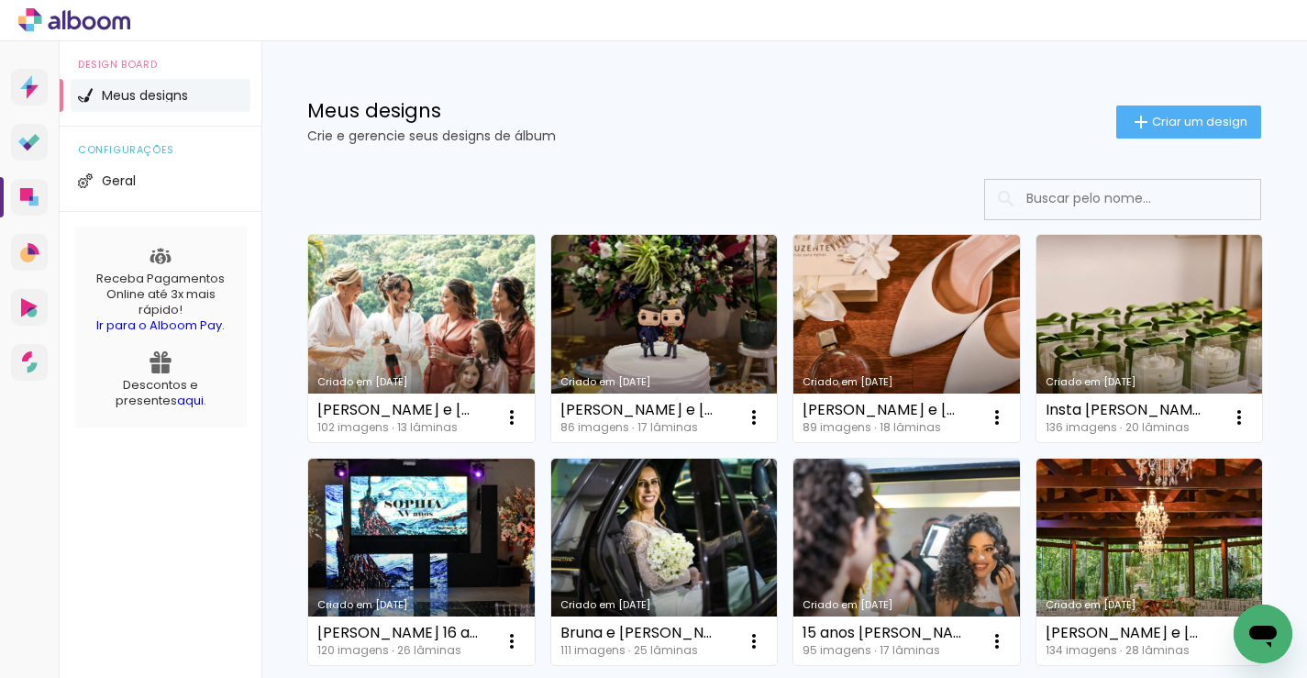
click at [418, 300] on link "Criado em 19/09/25" at bounding box center [421, 338] width 227 height 207
